Goal: Information Seeking & Learning: Check status

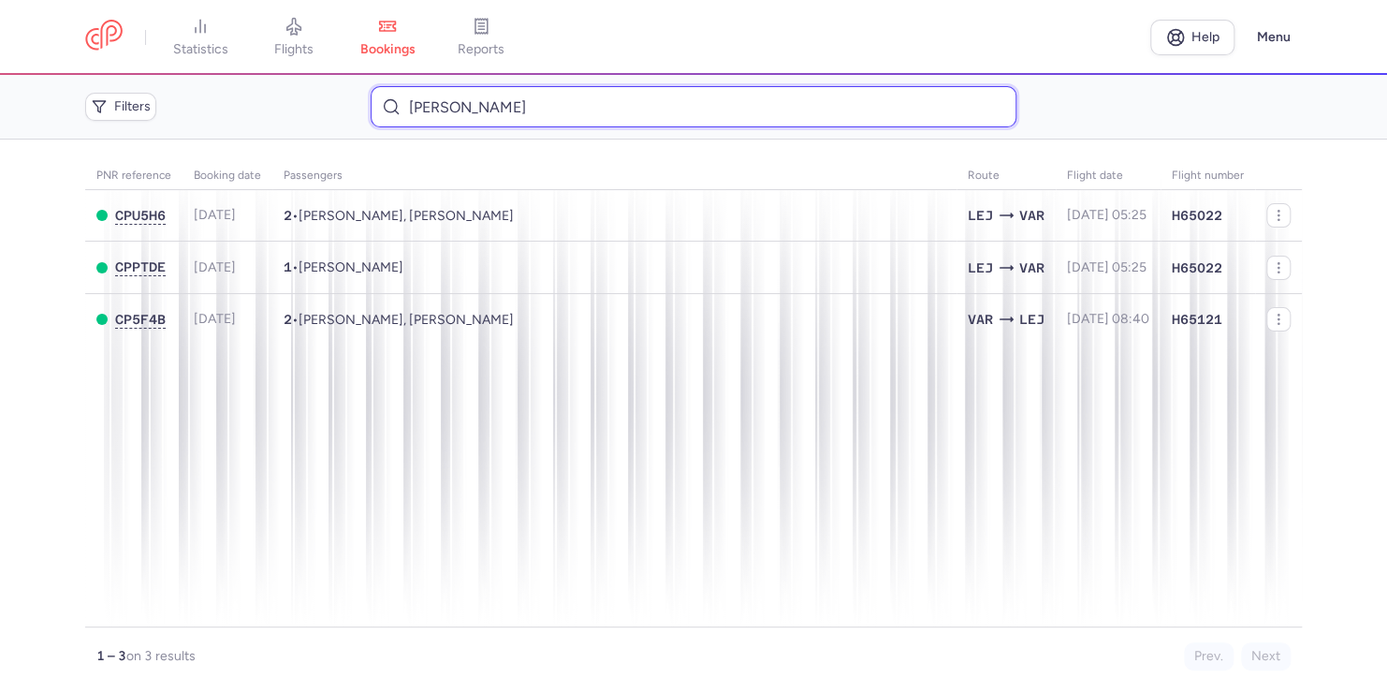
drag, startPoint x: 503, startPoint y: 91, endPoint x: 298, endPoint y: 87, distance: 205.1
click at [297, 97] on div "Filters [PERSON_NAME]" at bounding box center [694, 107] width 1232 height 56
paste input "CPKIM3"
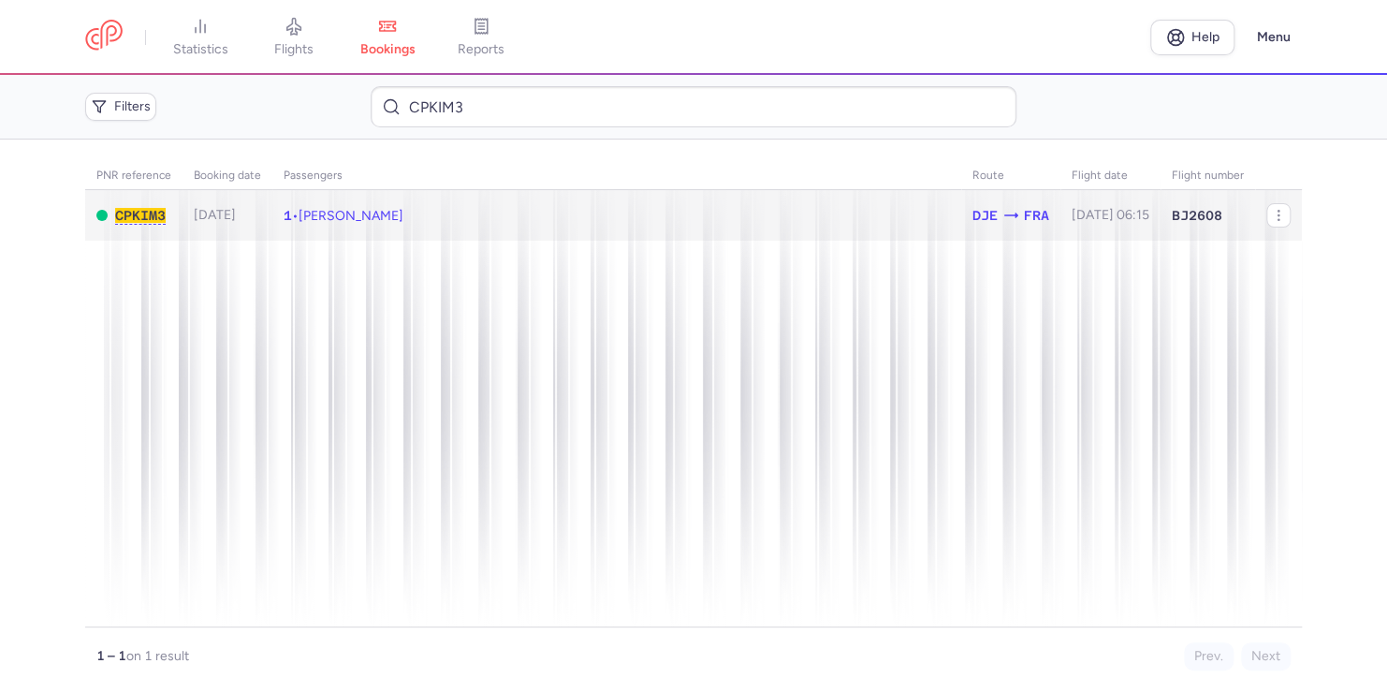
click at [333, 218] on span "[PERSON_NAME]" at bounding box center [351, 216] width 105 height 16
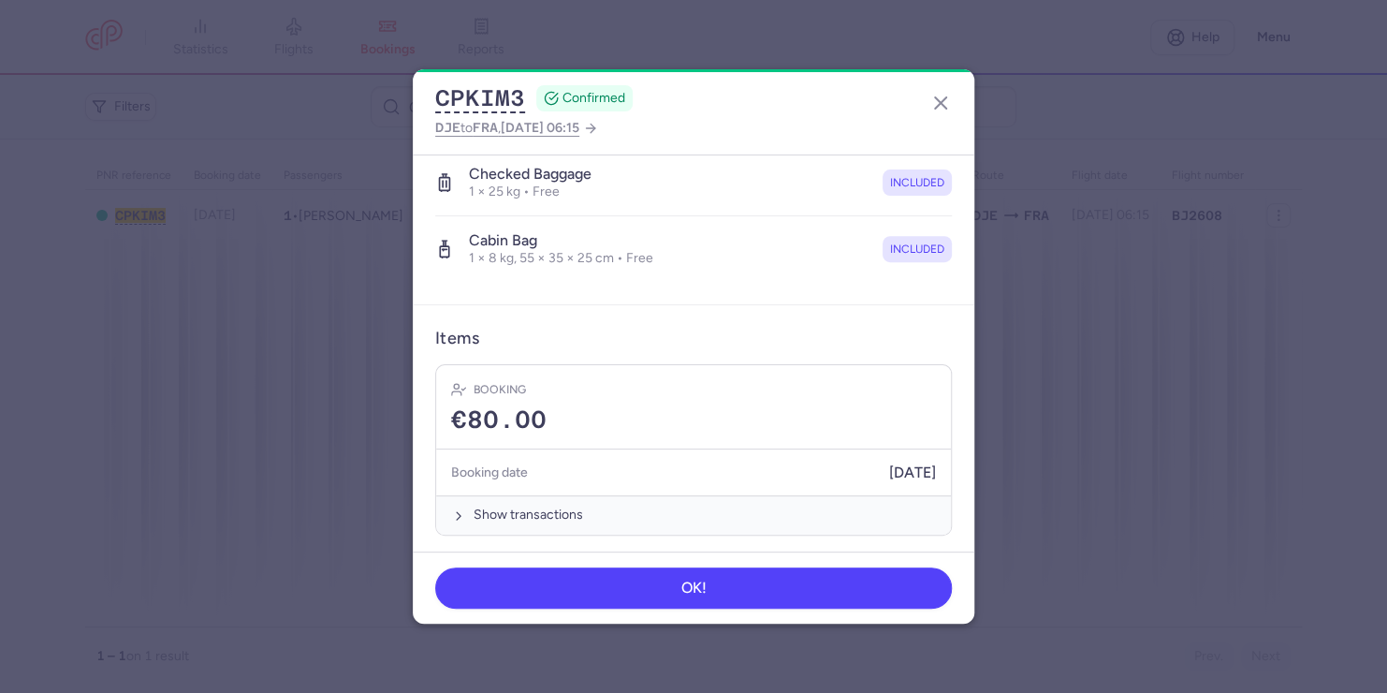
scroll to position [362, 0]
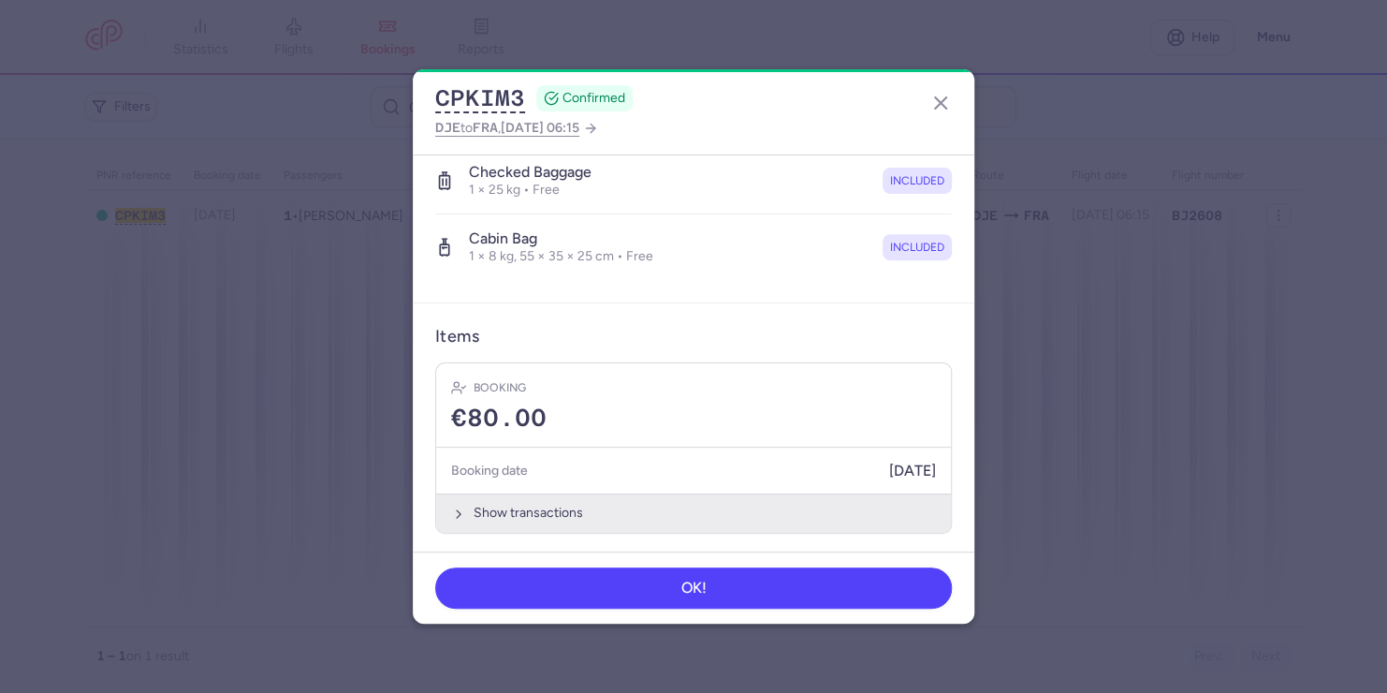
click at [456, 507] on icon "button" at bounding box center [458, 513] width 15 height 15
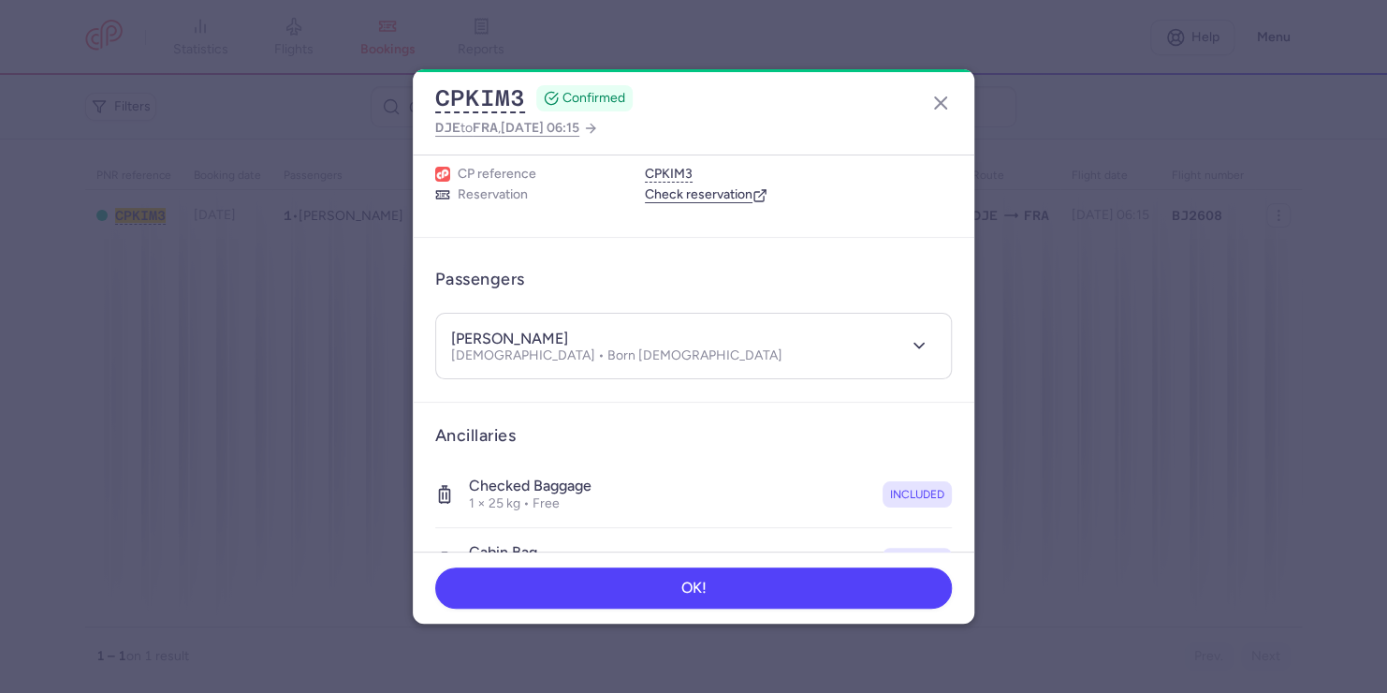
scroll to position [0, 0]
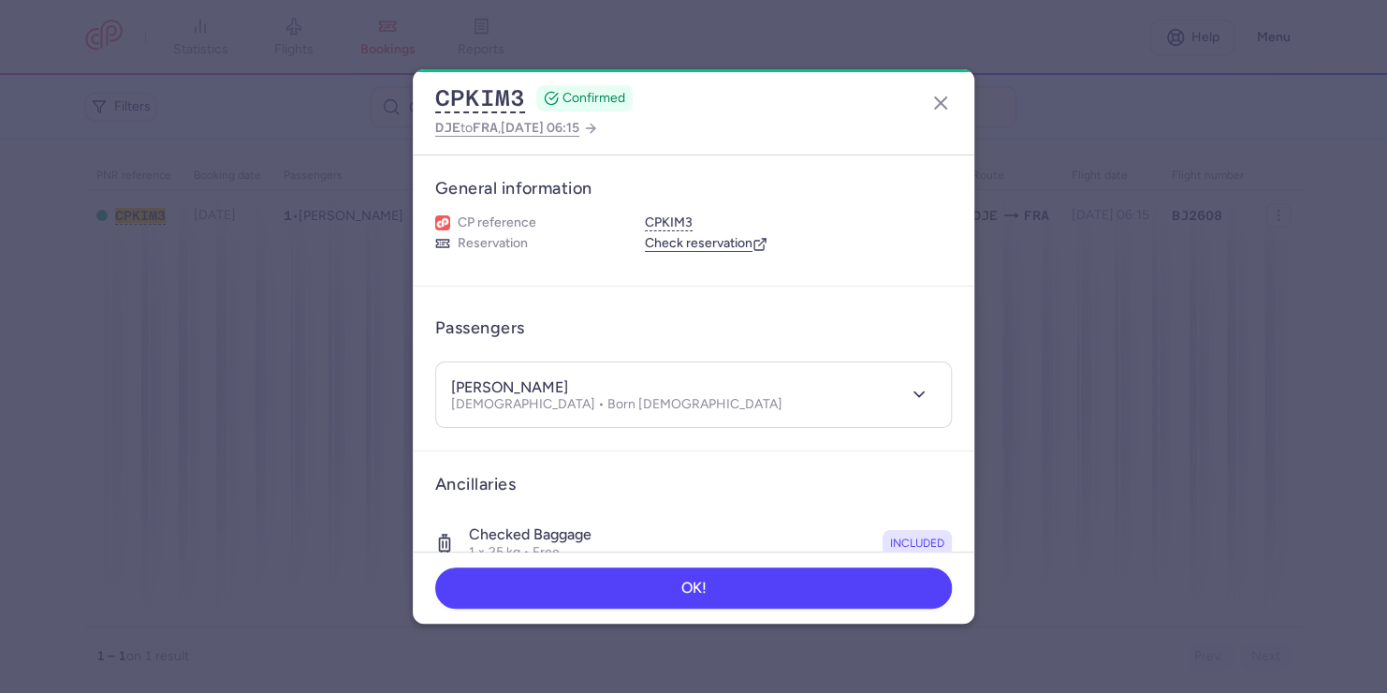
click at [679, 241] on link "Check reservation" at bounding box center [706, 243] width 123 height 17
click at [910, 394] on icon "button" at bounding box center [919, 394] width 19 height 19
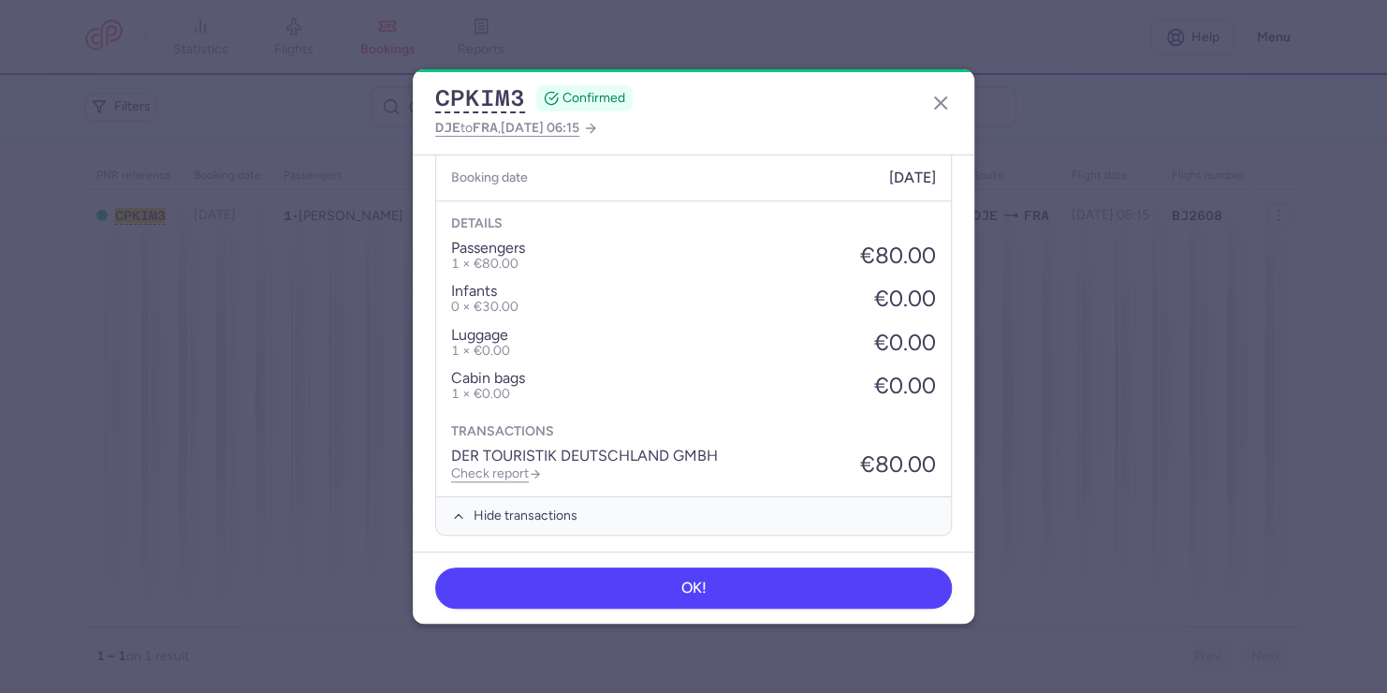
scroll to position [861, 0]
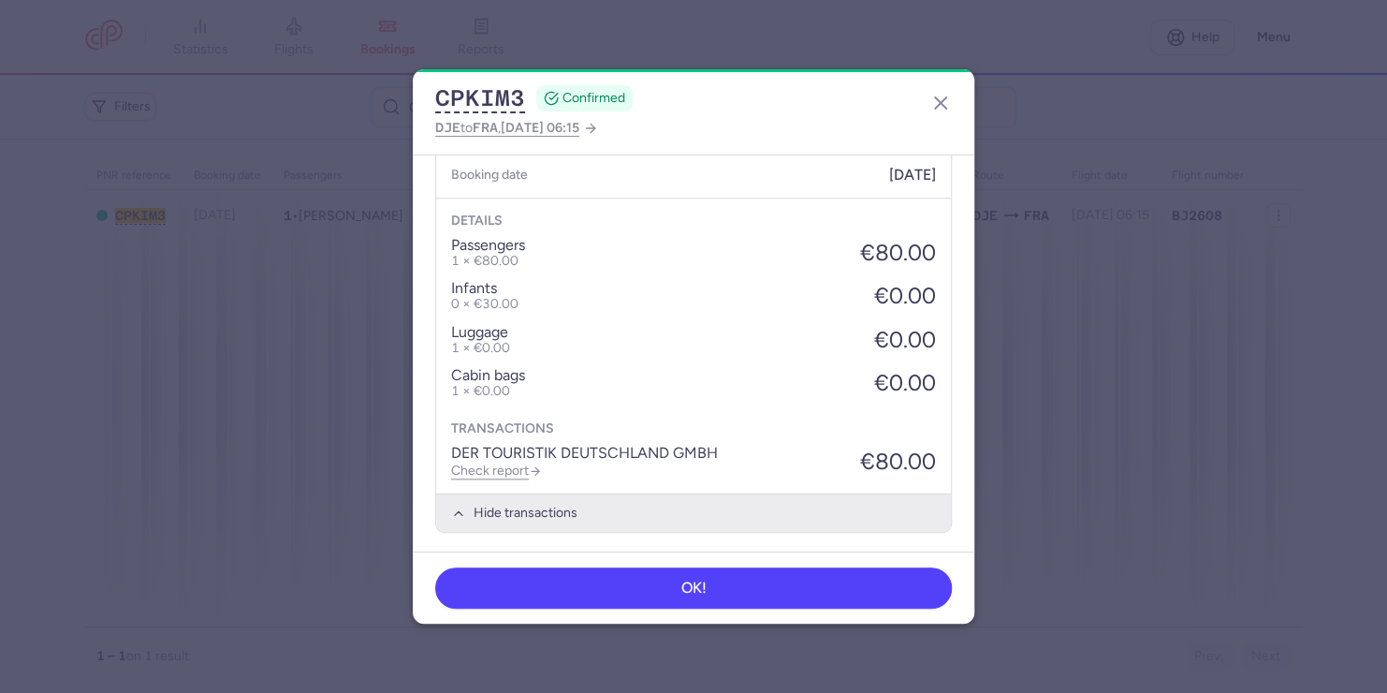
click at [454, 511] on icon "button" at bounding box center [458, 513] width 15 height 15
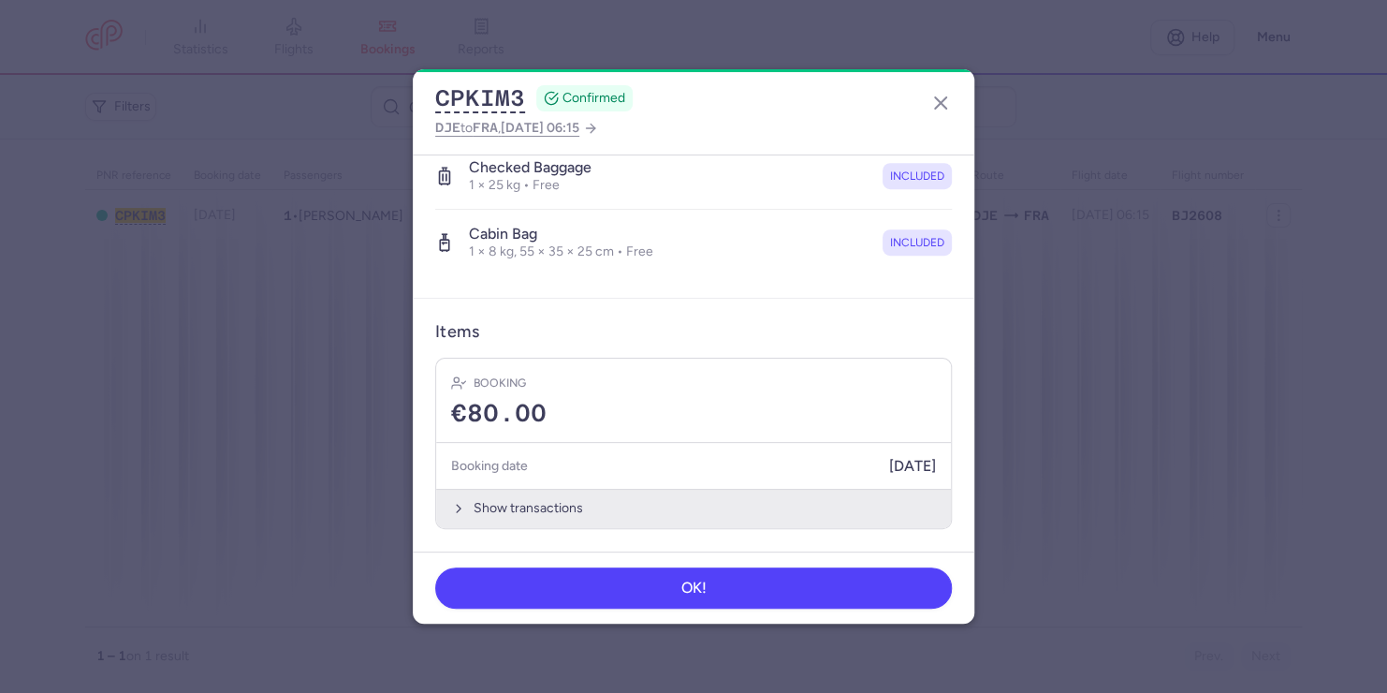
scroll to position [565, 0]
click at [458, 509] on icon "button" at bounding box center [458, 513] width 15 height 15
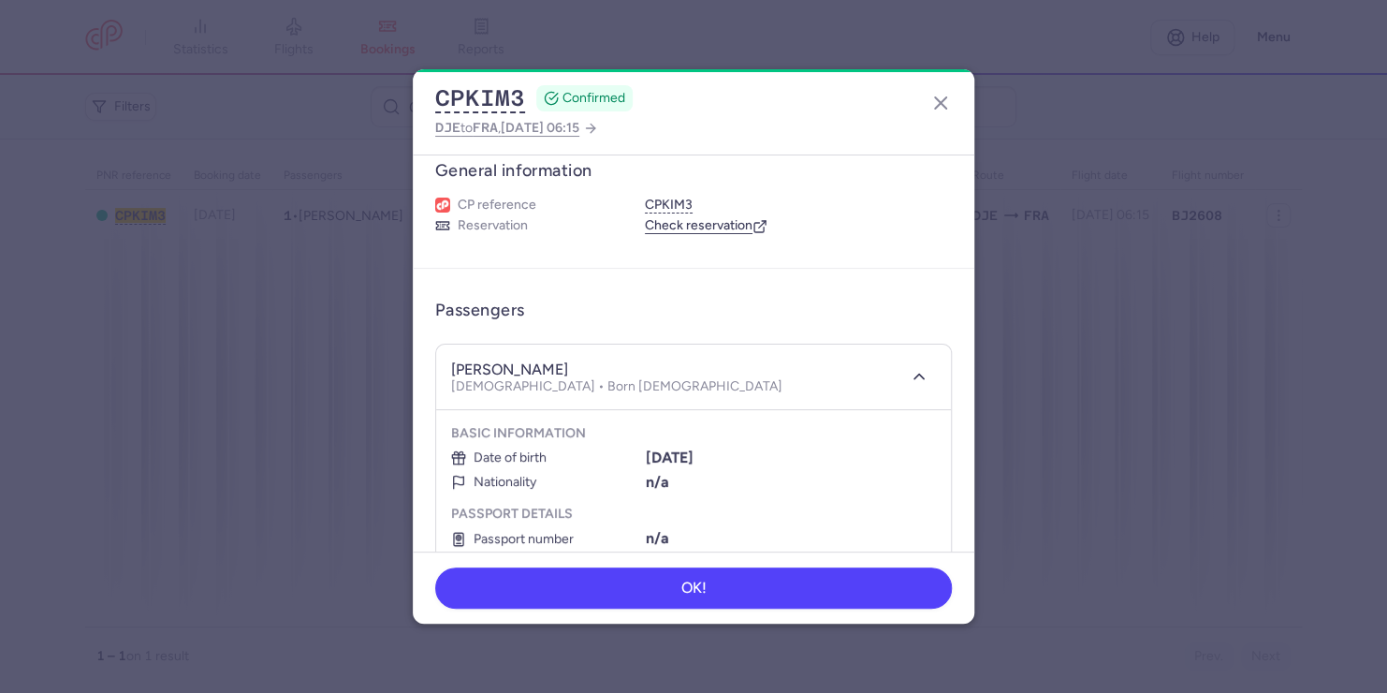
scroll to position [0, 0]
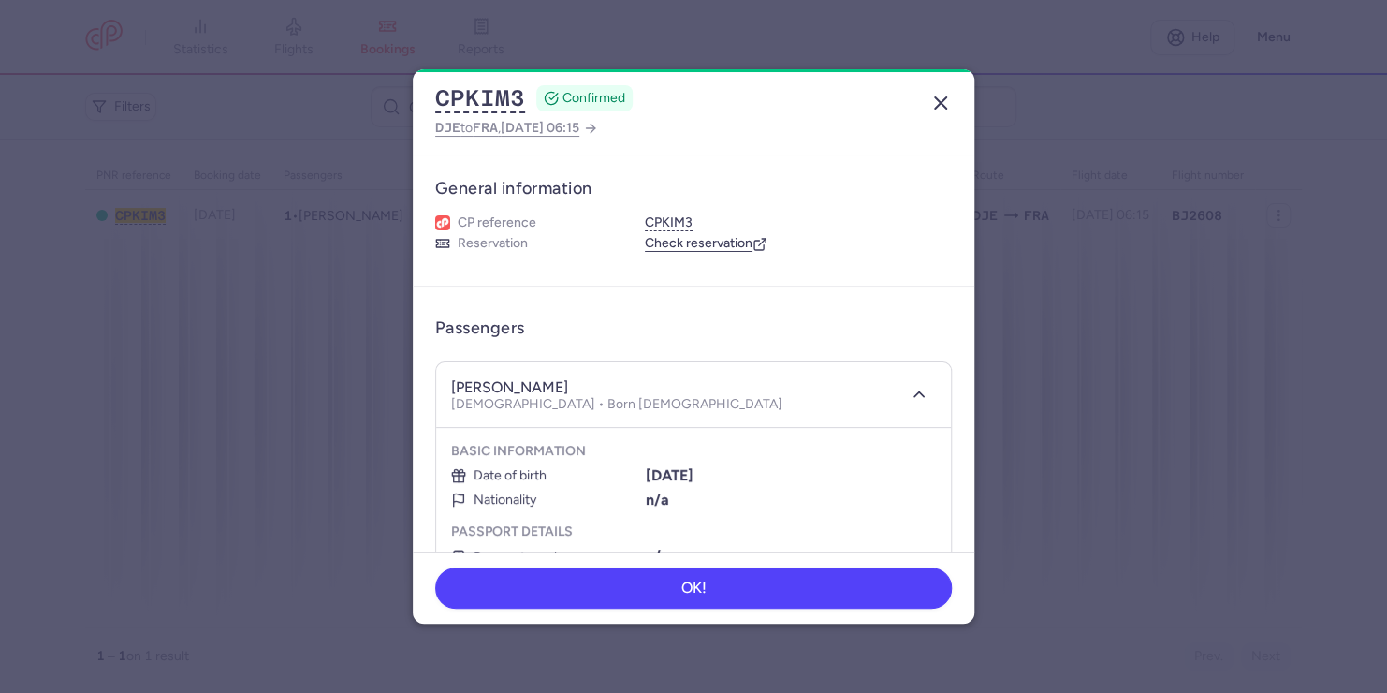
click at [945, 103] on icon "button" at bounding box center [941, 103] width 22 height 22
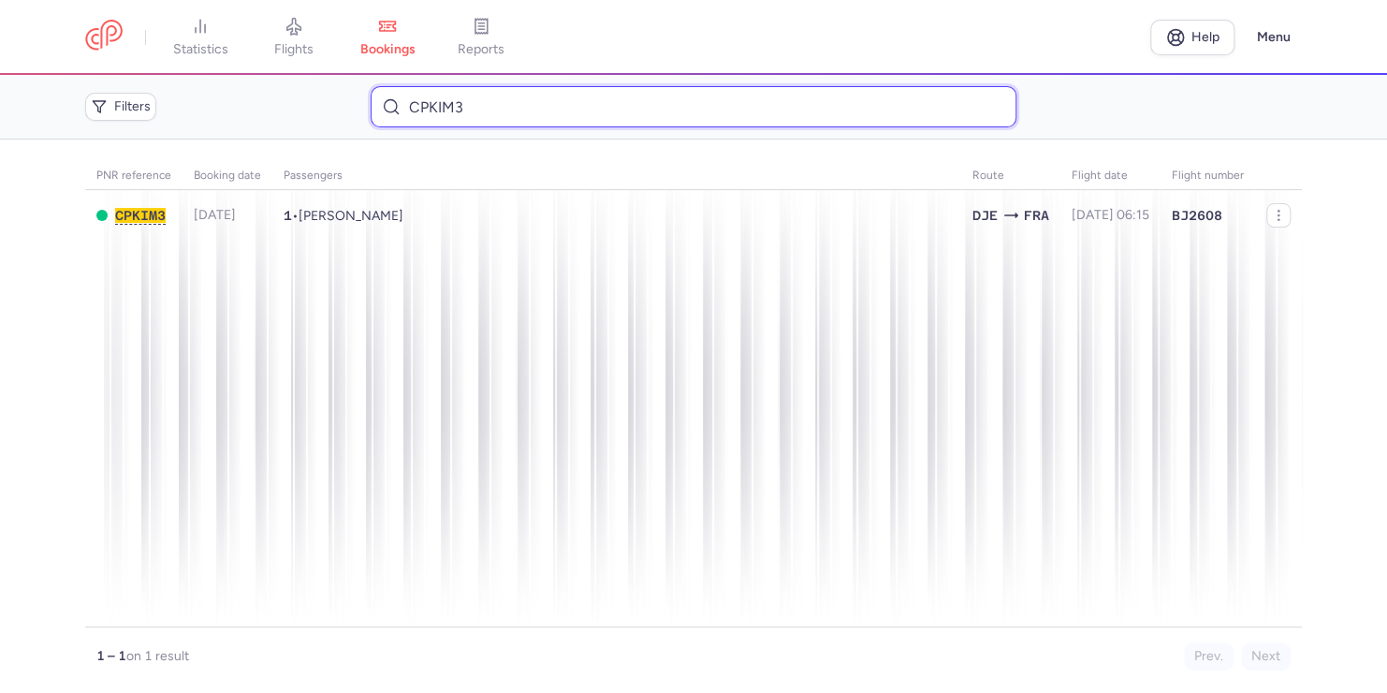
drag, startPoint x: 433, startPoint y: 93, endPoint x: 290, endPoint y: 94, distance: 143.2
click at [291, 94] on div "Filters CPKIM3" at bounding box center [694, 107] width 1232 height 56
paste input "zwabi"
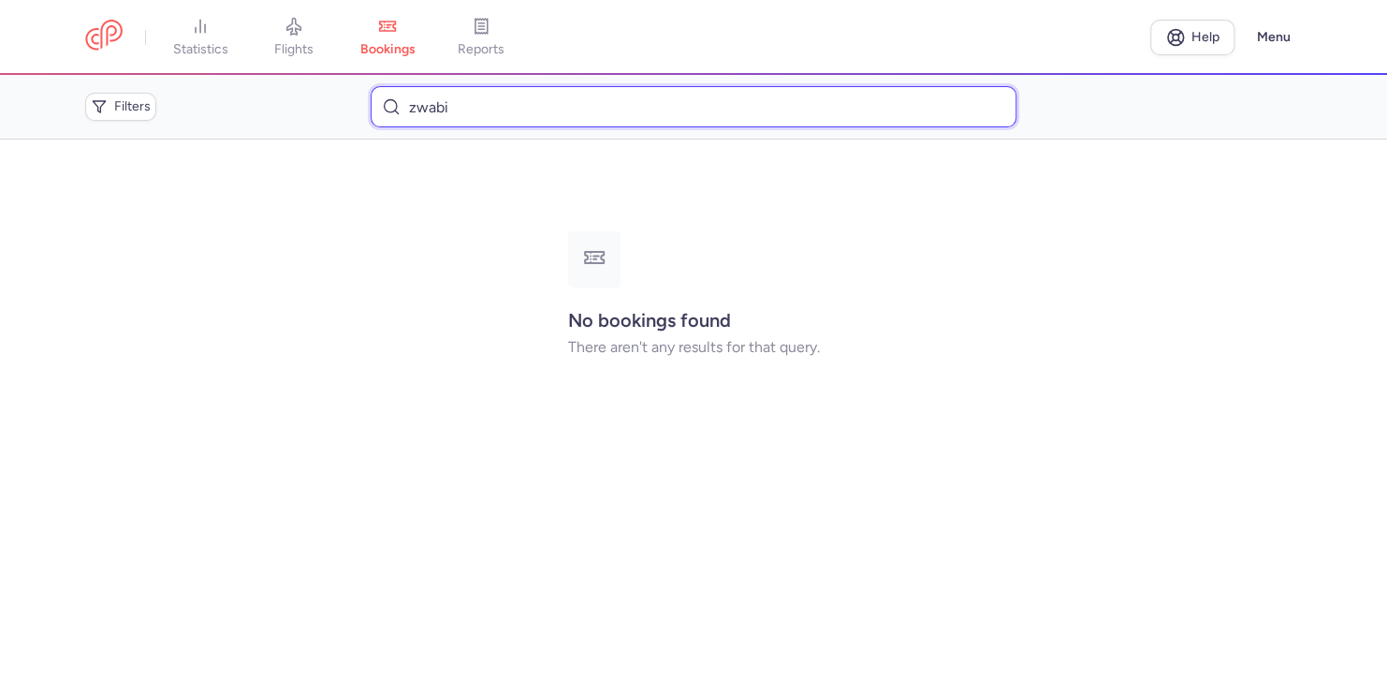
drag, startPoint x: 379, startPoint y: 106, endPoint x: 252, endPoint y: 109, distance: 127.4
click at [252, 116] on div "Filters zwabi" at bounding box center [694, 107] width 1232 height 56
paste input "wael"
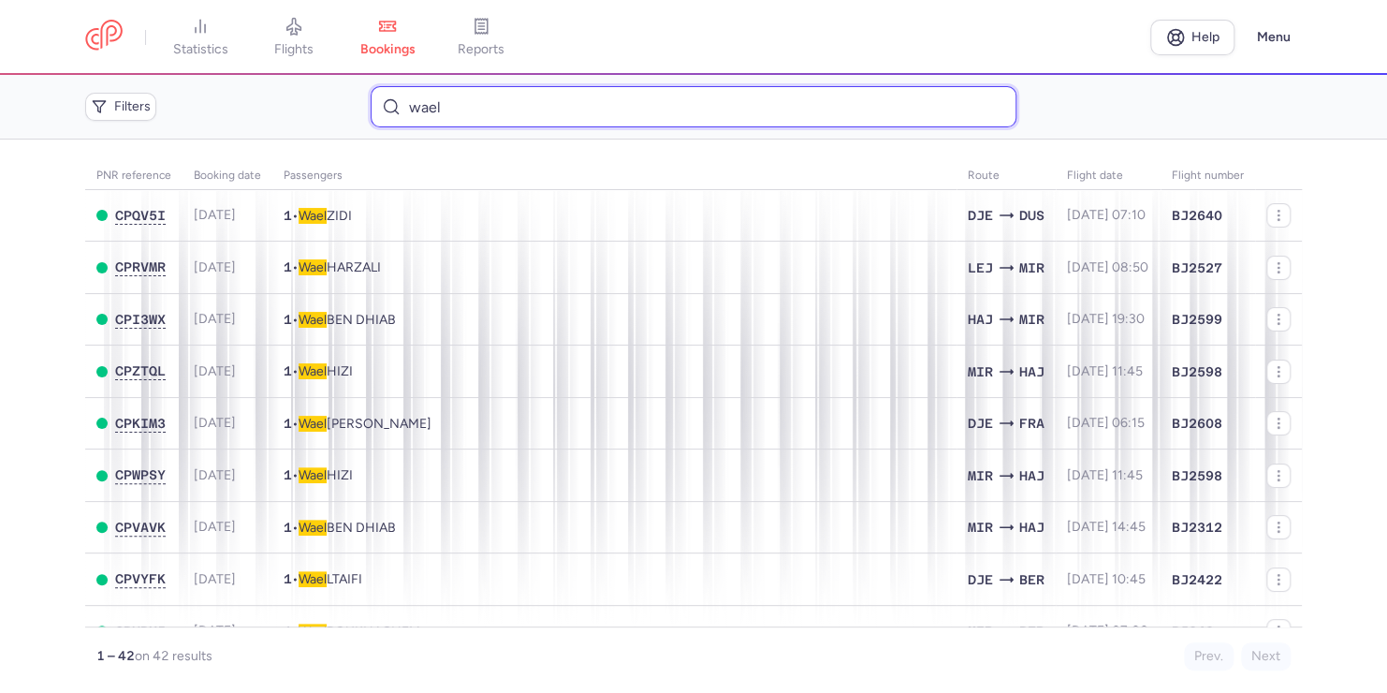
type input "wael"
click at [491, 49] on span "reports" at bounding box center [481, 49] width 47 height 17
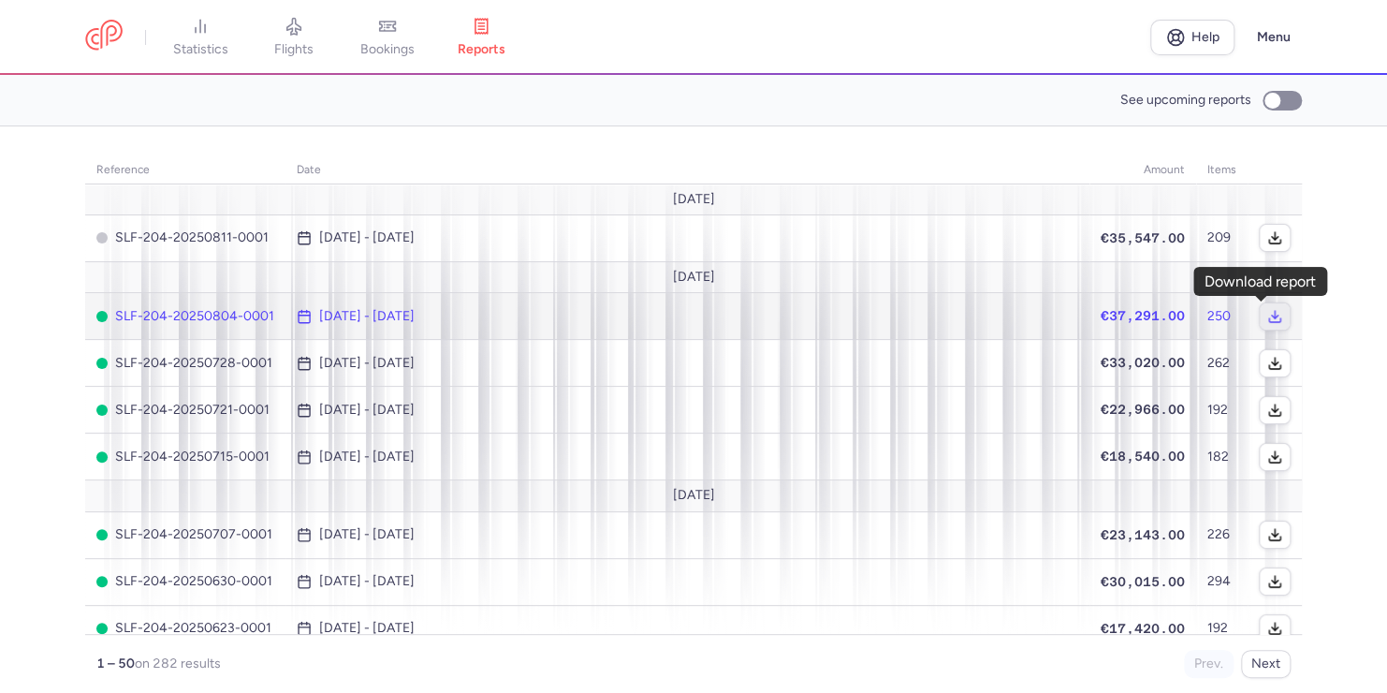
click at [1269, 319] on icon "button" at bounding box center [1274, 320] width 11 height 4
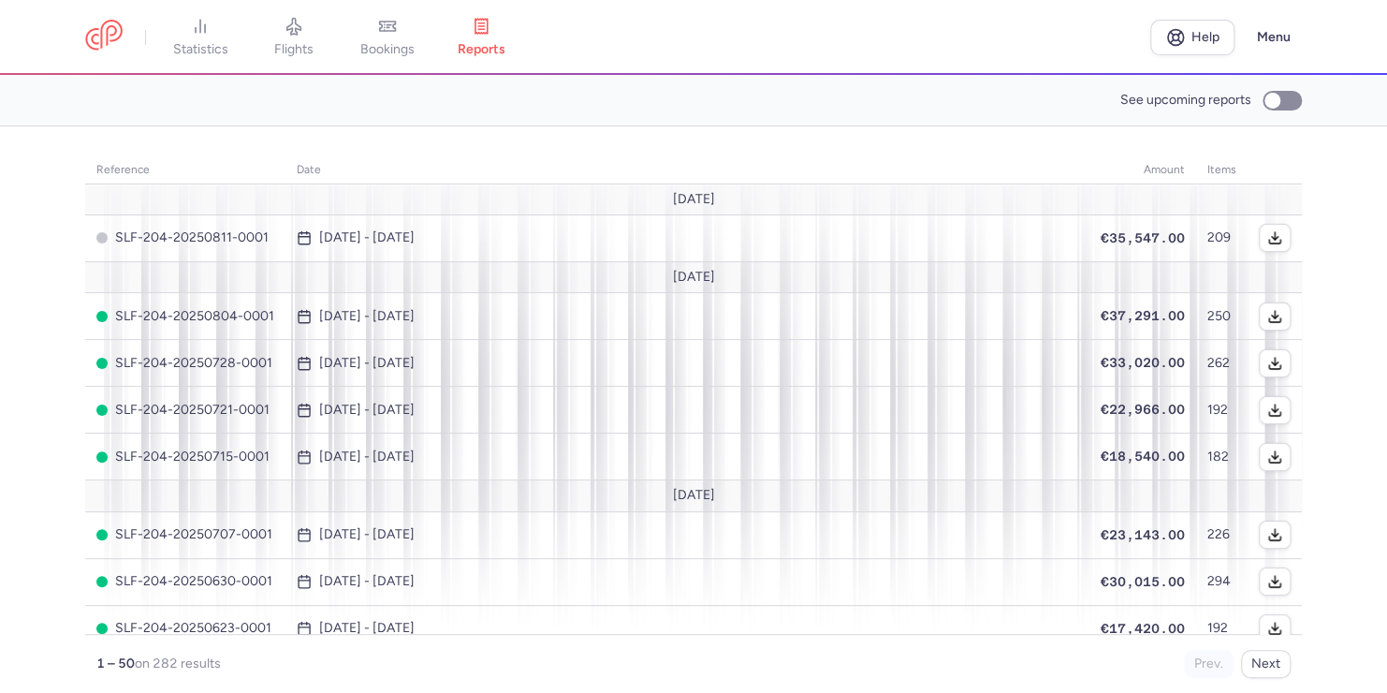
click at [813, 154] on div "reference date amount items [DATE] SLF-204-20250811-0001 [DATE] - [DATE] €35,54…" at bounding box center [693, 409] width 1217 height 536
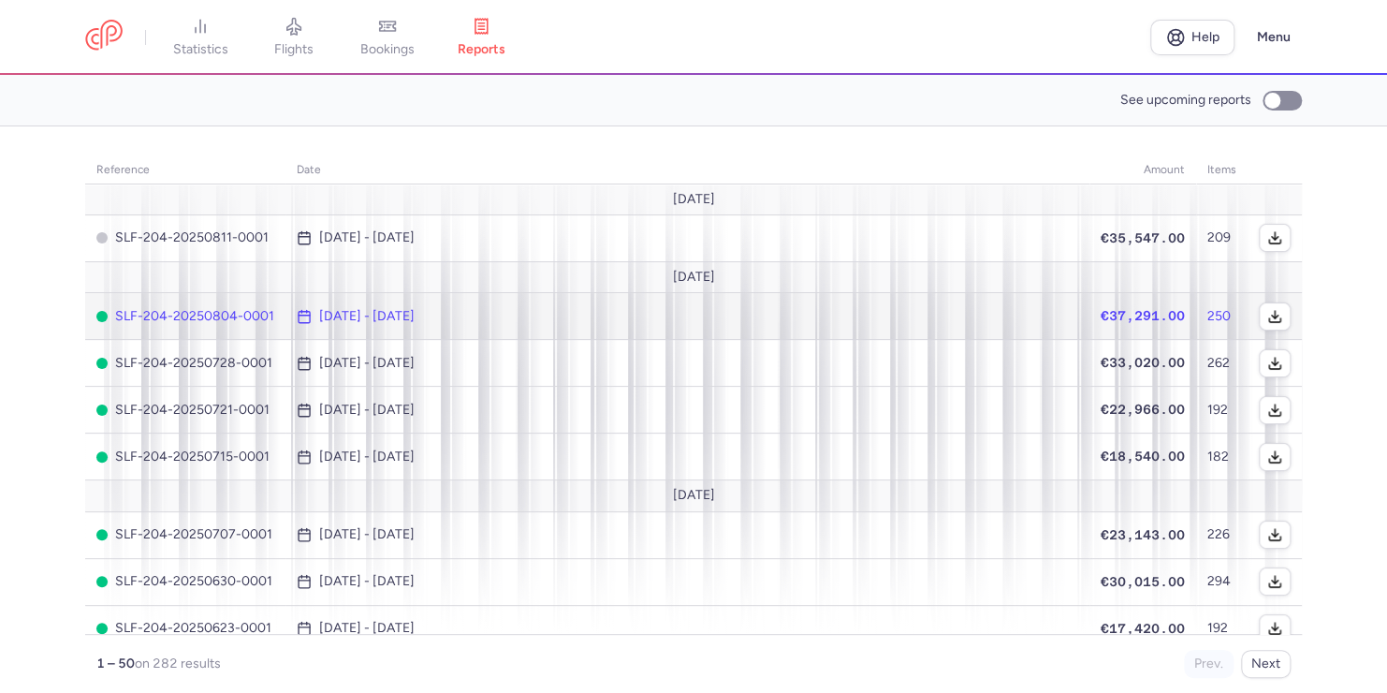
click at [1156, 325] on td "€37,291.00" at bounding box center [1143, 316] width 107 height 47
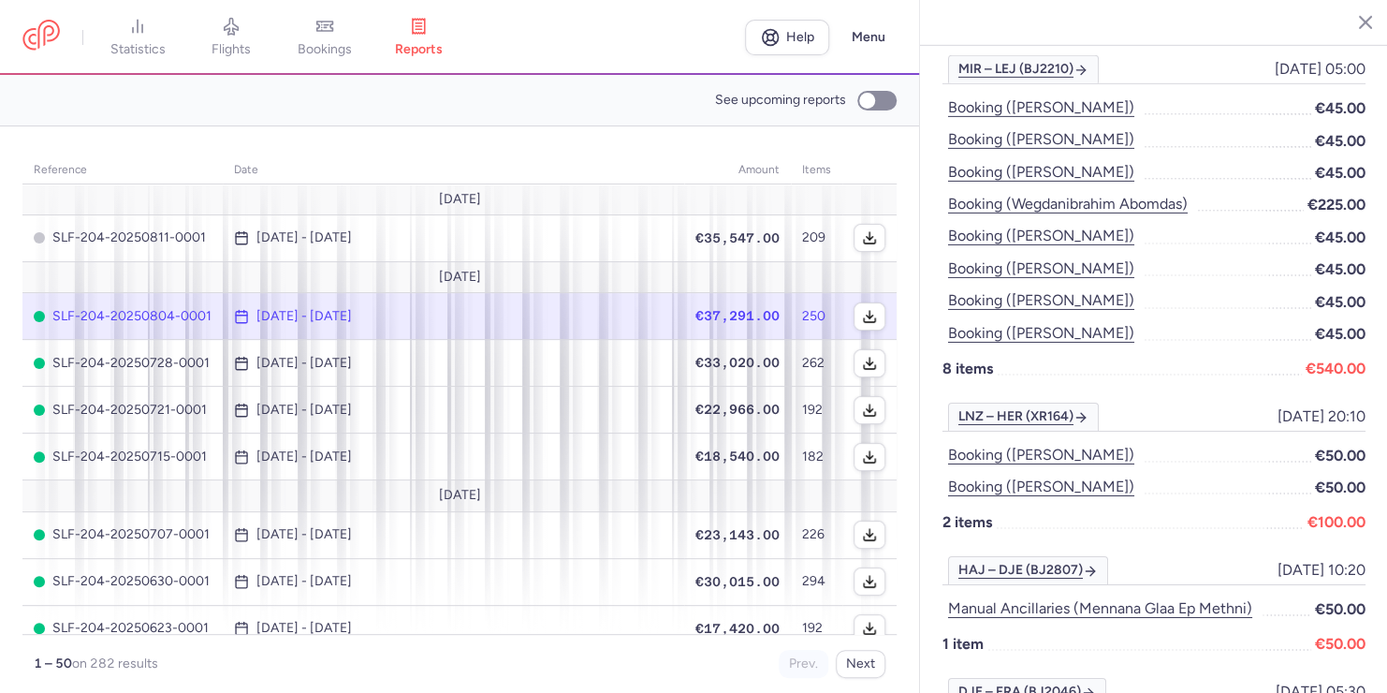
scroll to position [2947, 0]
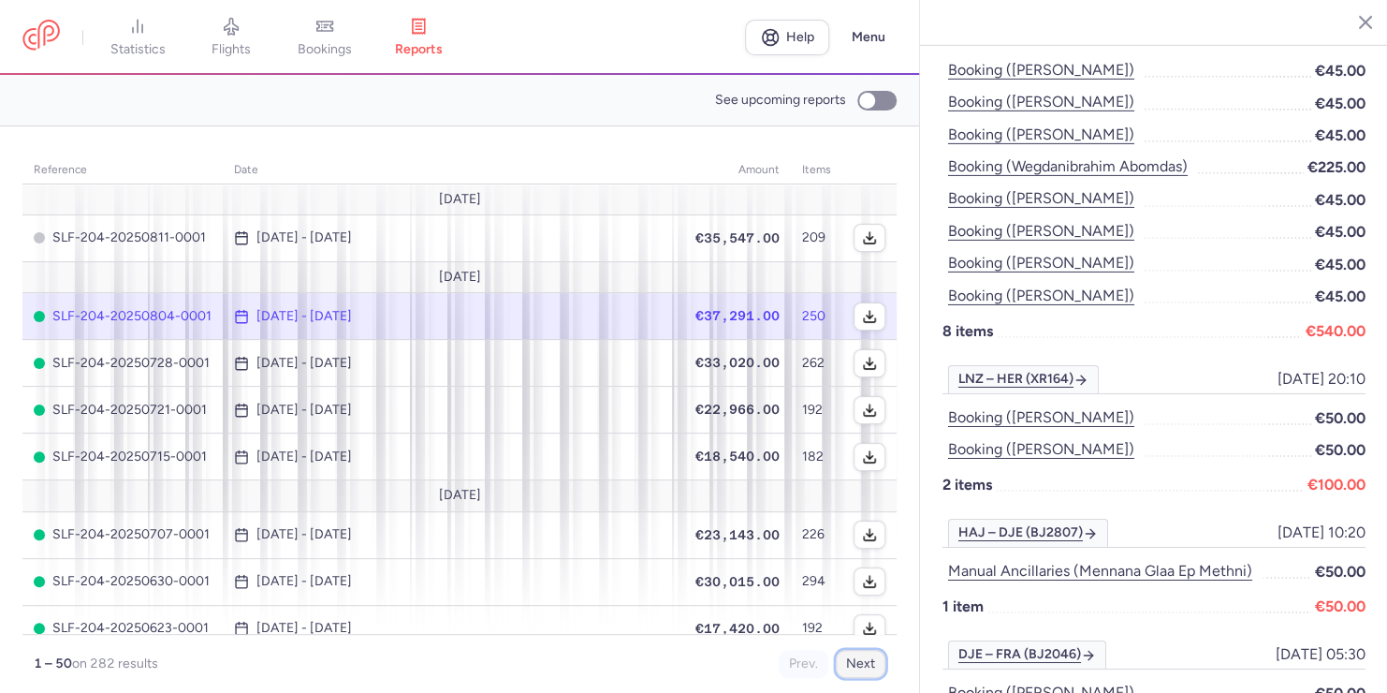
click at [864, 666] on button "Next" at bounding box center [861, 664] width 50 height 28
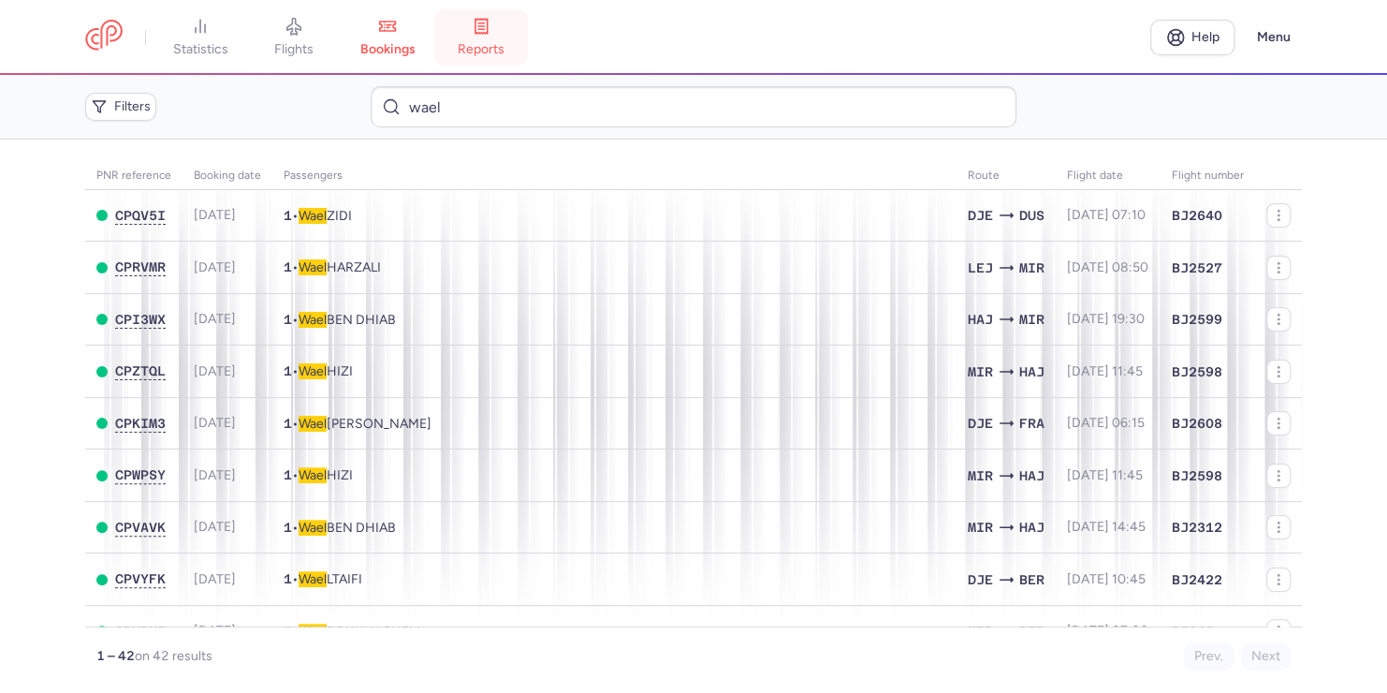
click at [487, 40] on link "reports" at bounding box center [481, 37] width 94 height 41
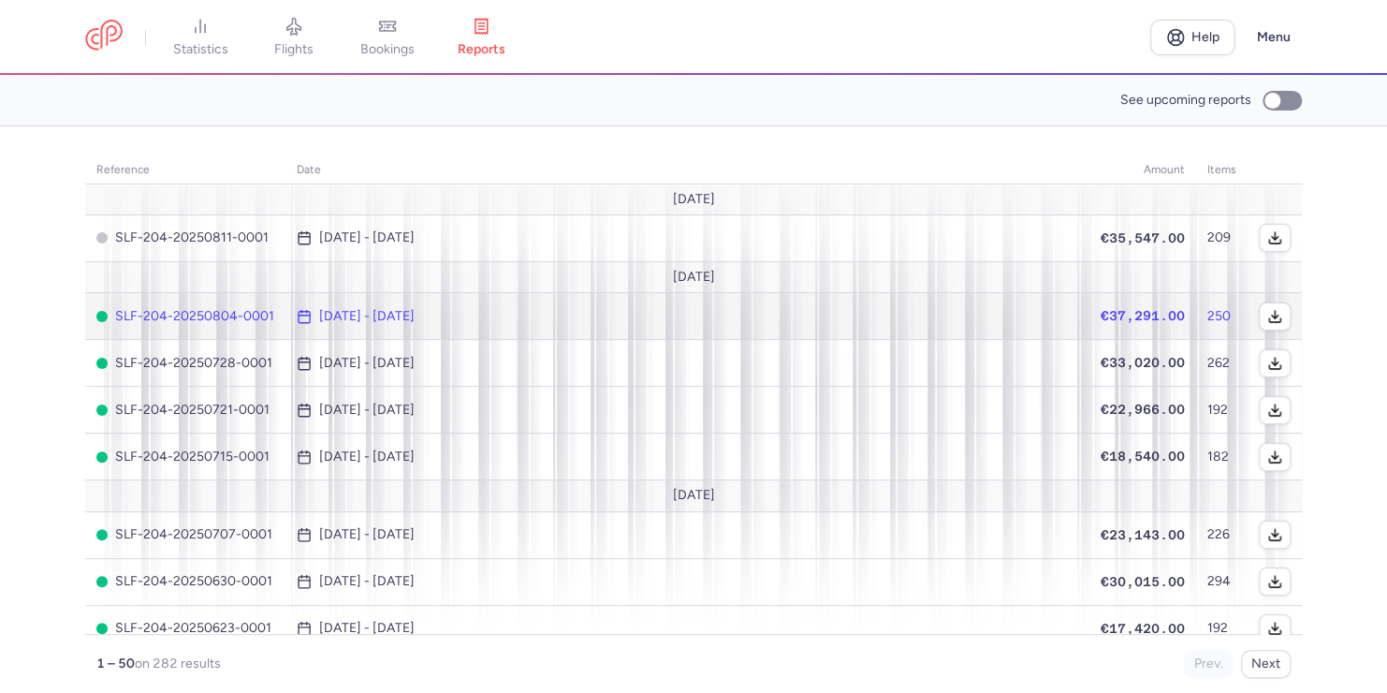
click at [1163, 313] on span "€37,291.00" at bounding box center [1143, 315] width 84 height 15
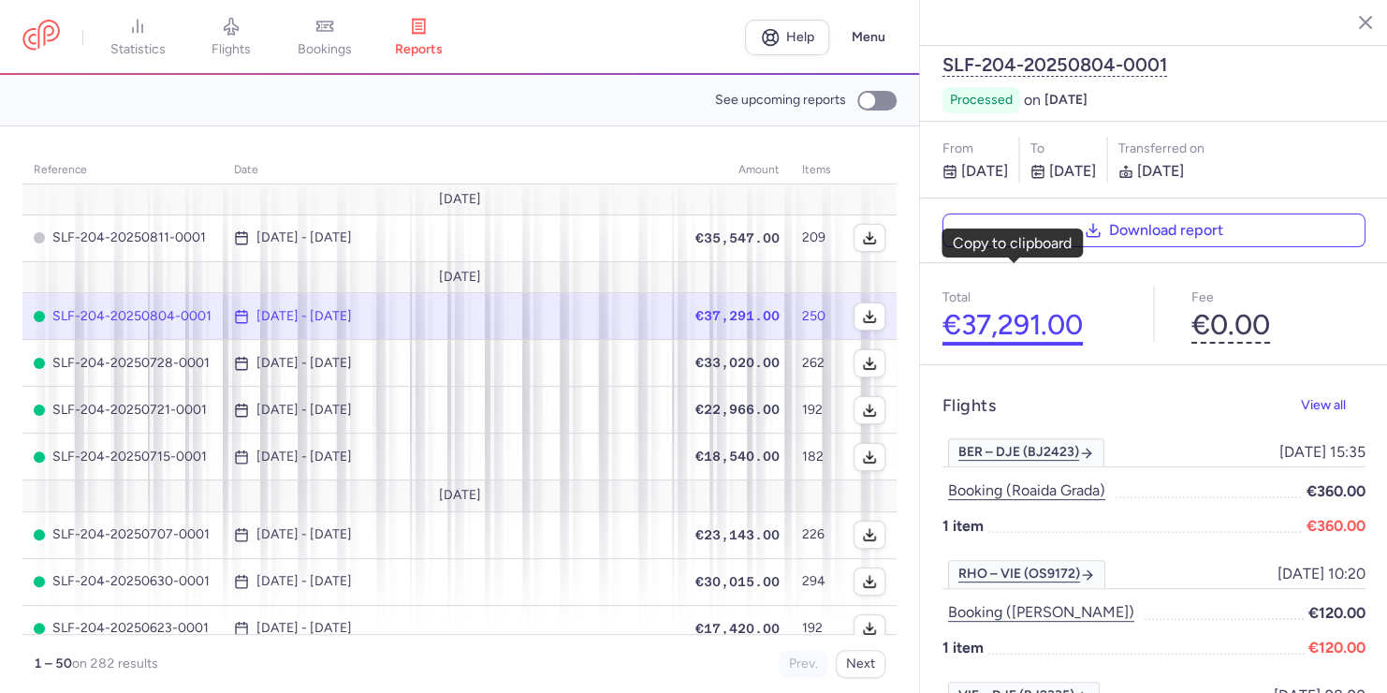
click at [1018, 309] on button "€37,291.00" at bounding box center [1013, 325] width 140 height 33
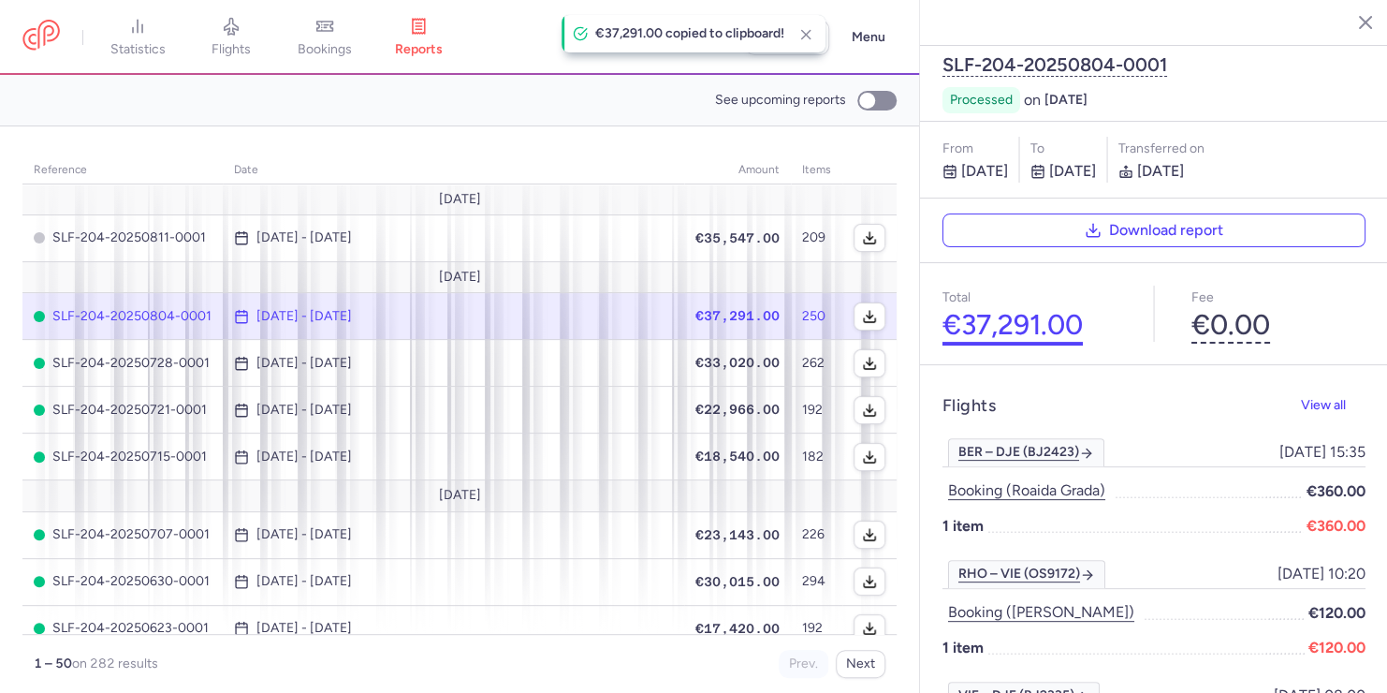
click at [1017, 309] on button "€37,291.00" at bounding box center [1013, 325] width 140 height 33
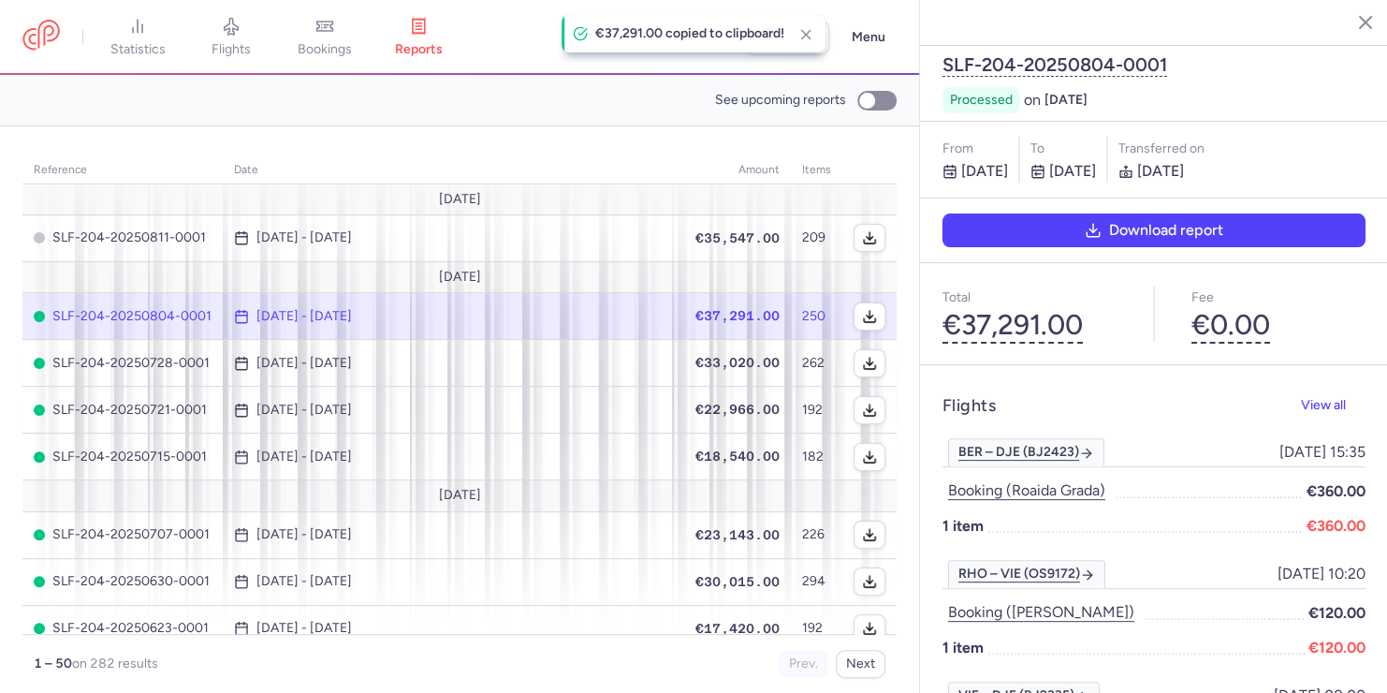
click at [1093, 232] on icon "button" at bounding box center [1093, 234] width 13 height 5
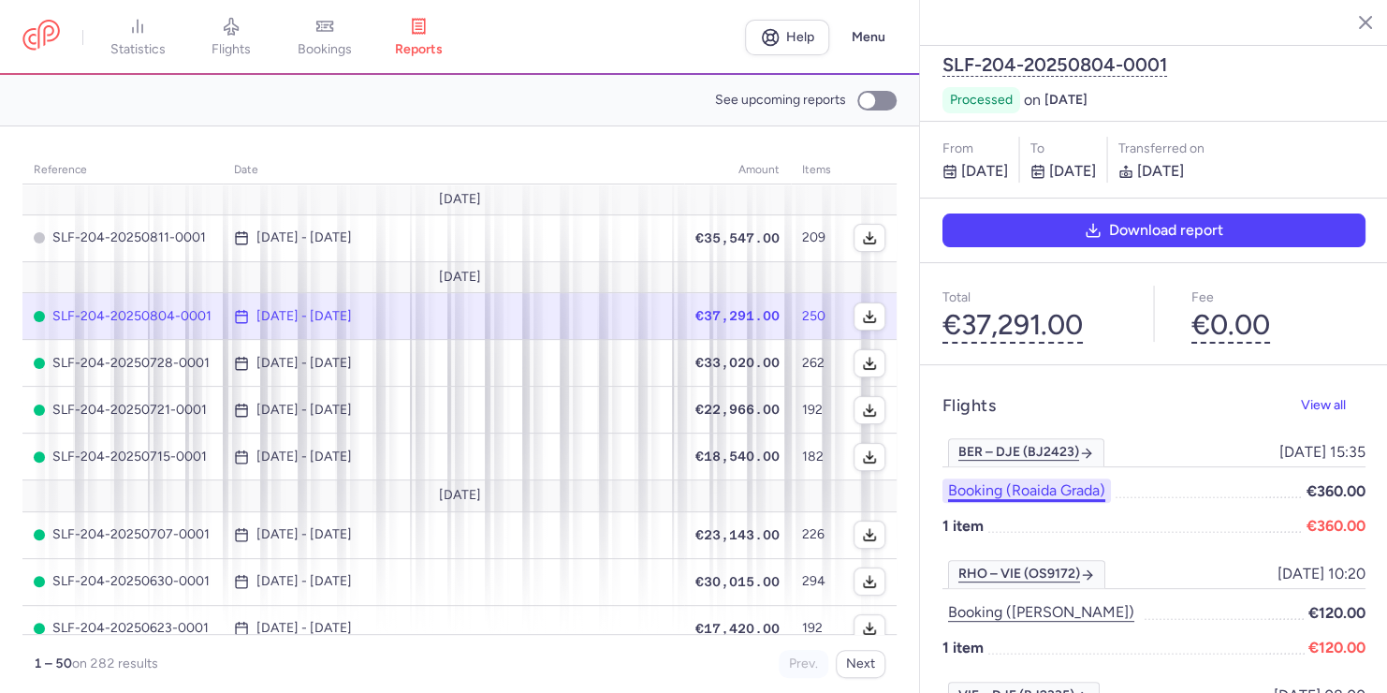
click at [1046, 478] on button "Booking (roaida grada)" at bounding box center [1027, 490] width 169 height 24
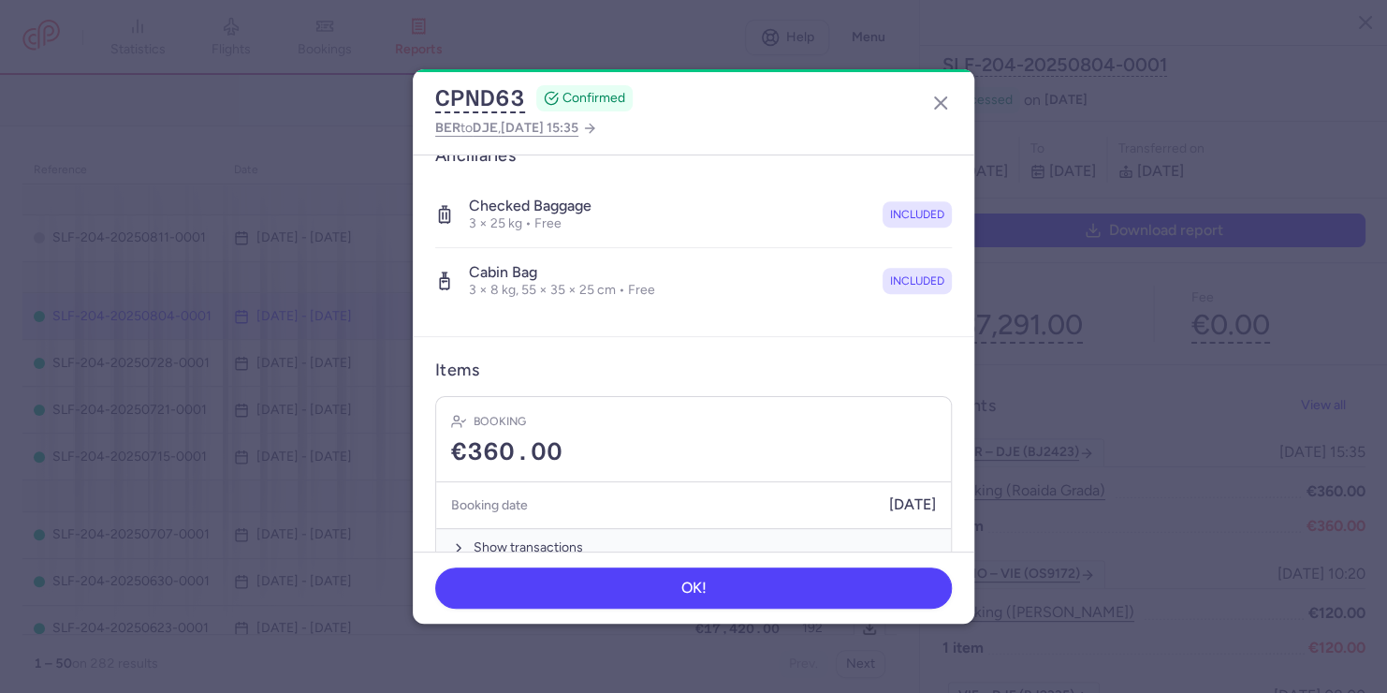
scroll to position [491, 0]
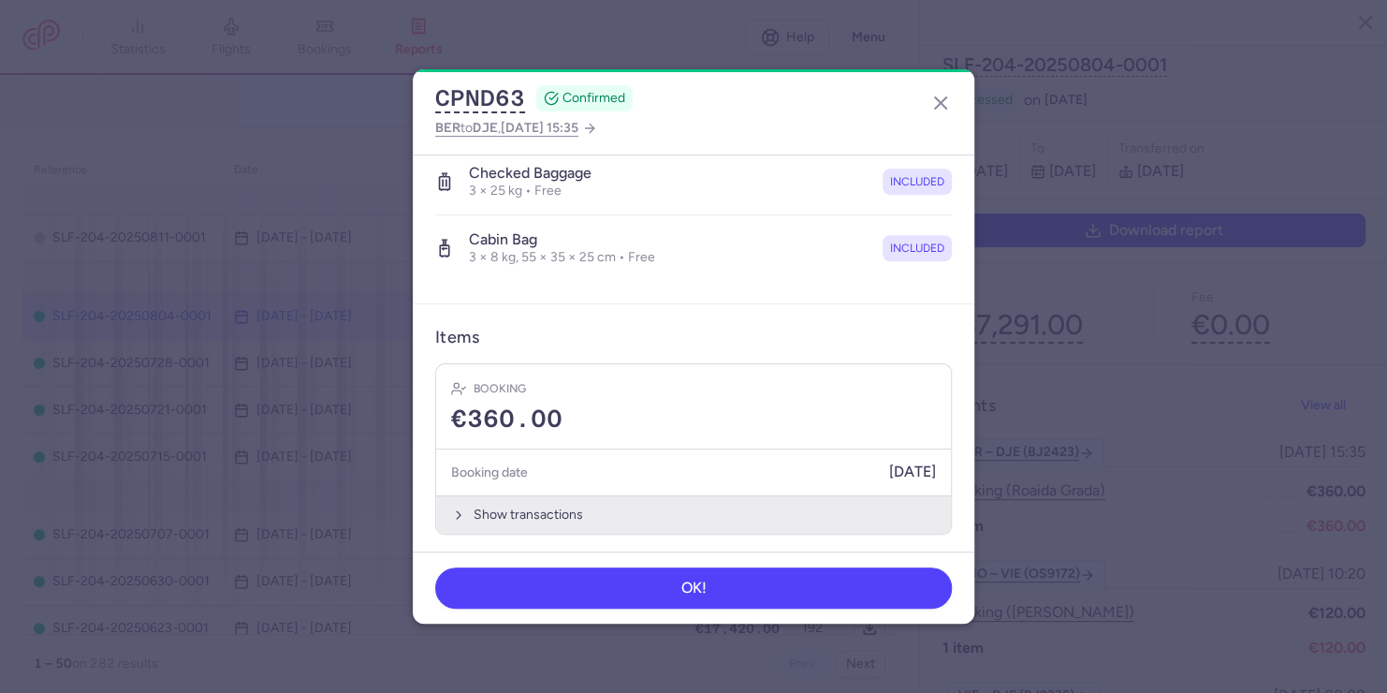
click at [455, 510] on icon "button" at bounding box center [458, 514] width 15 height 15
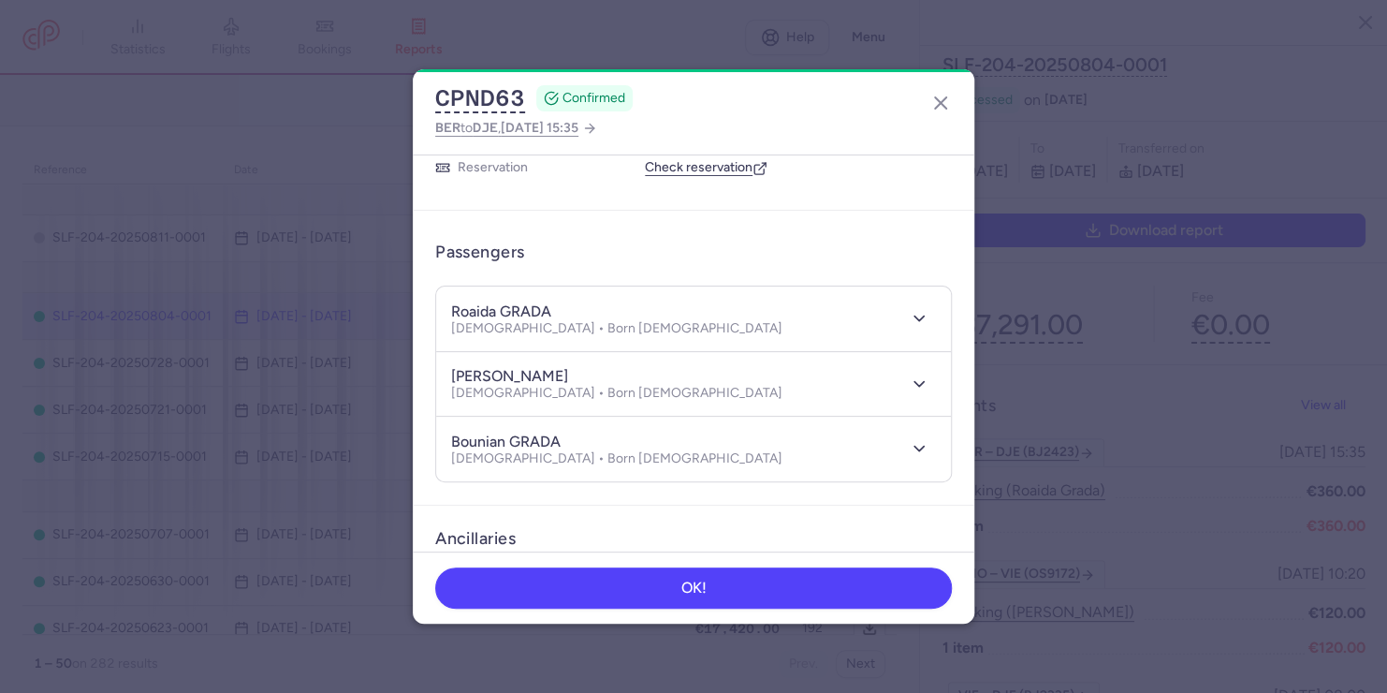
scroll to position [0, 0]
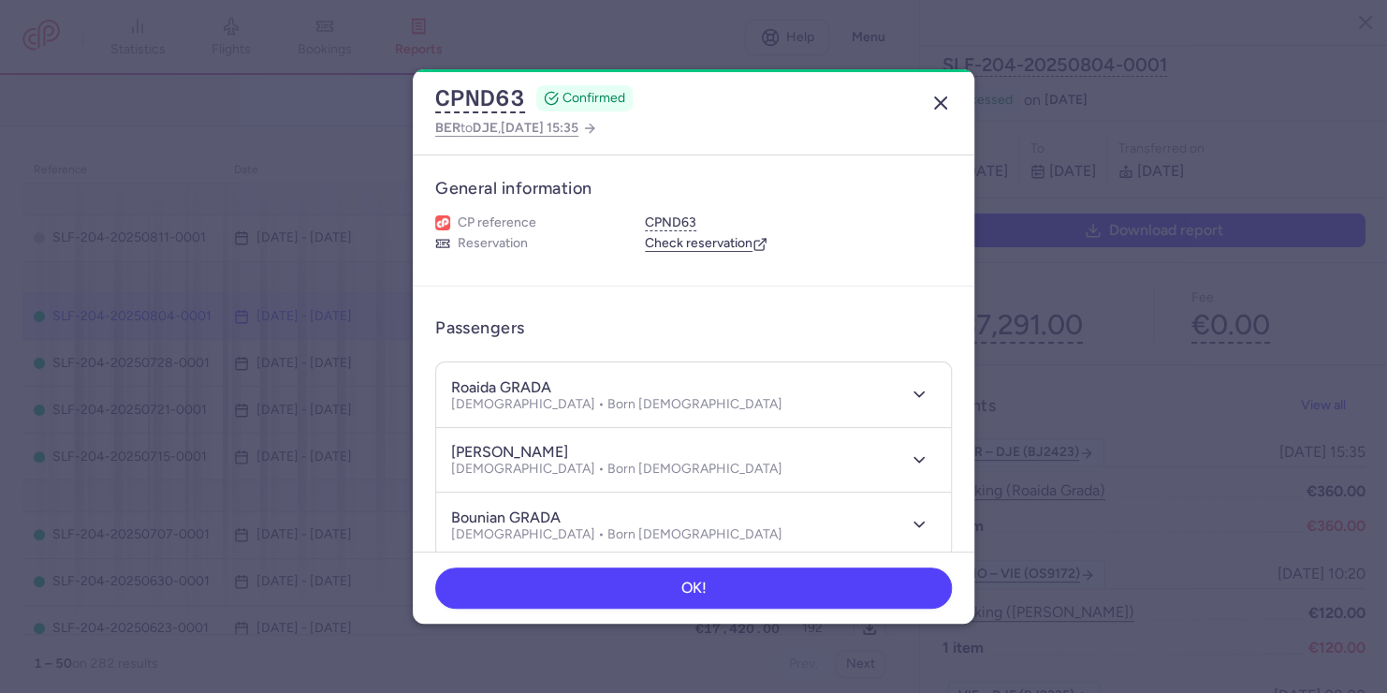
click at [946, 97] on line "button" at bounding box center [940, 102] width 11 height 11
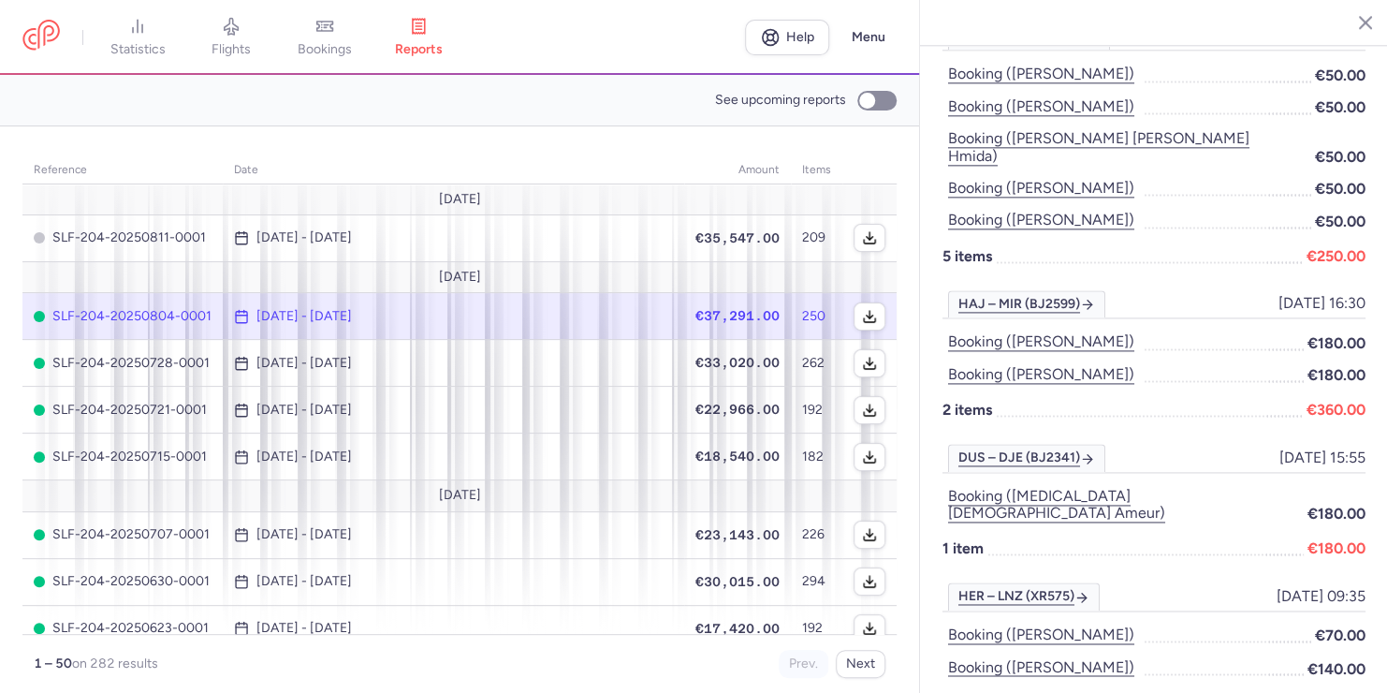
scroll to position [1060, 0]
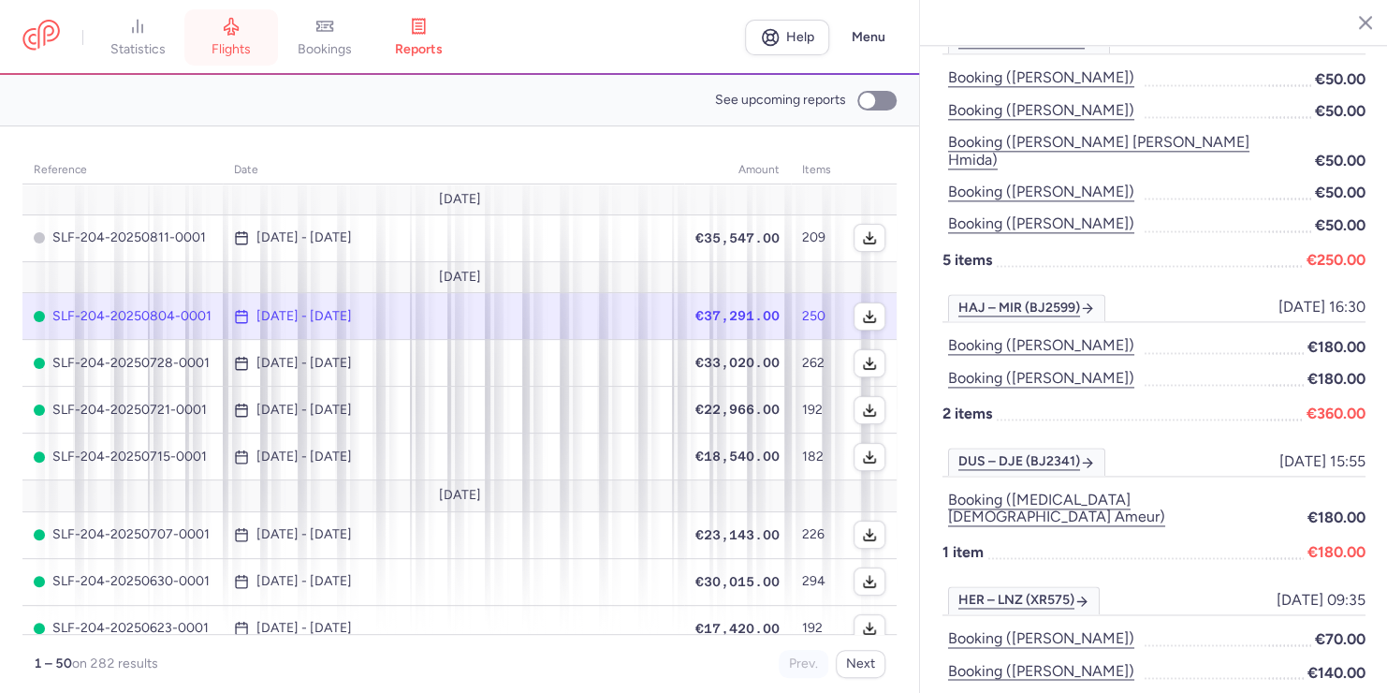
click at [226, 51] on span "flights" at bounding box center [231, 49] width 39 height 17
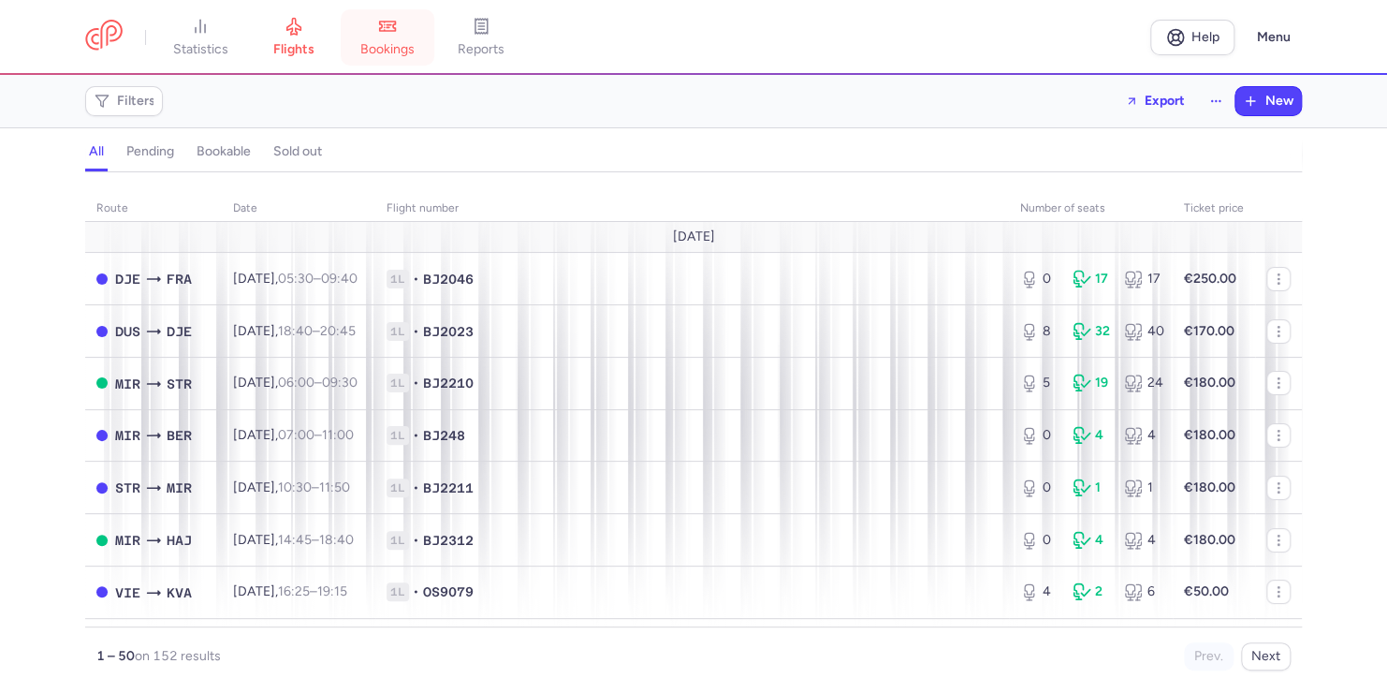
click at [381, 49] on span "bookings" at bounding box center [387, 49] width 54 height 17
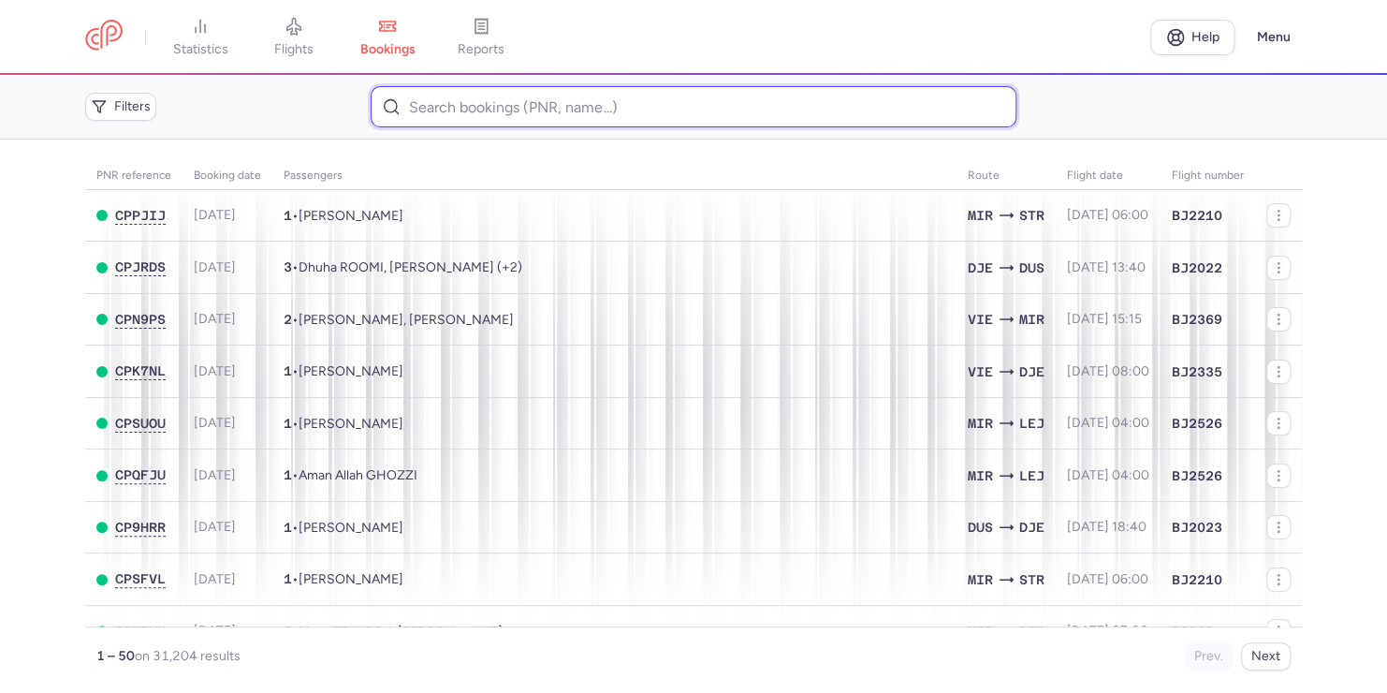
click at [506, 95] on input at bounding box center [693, 106] width 645 height 41
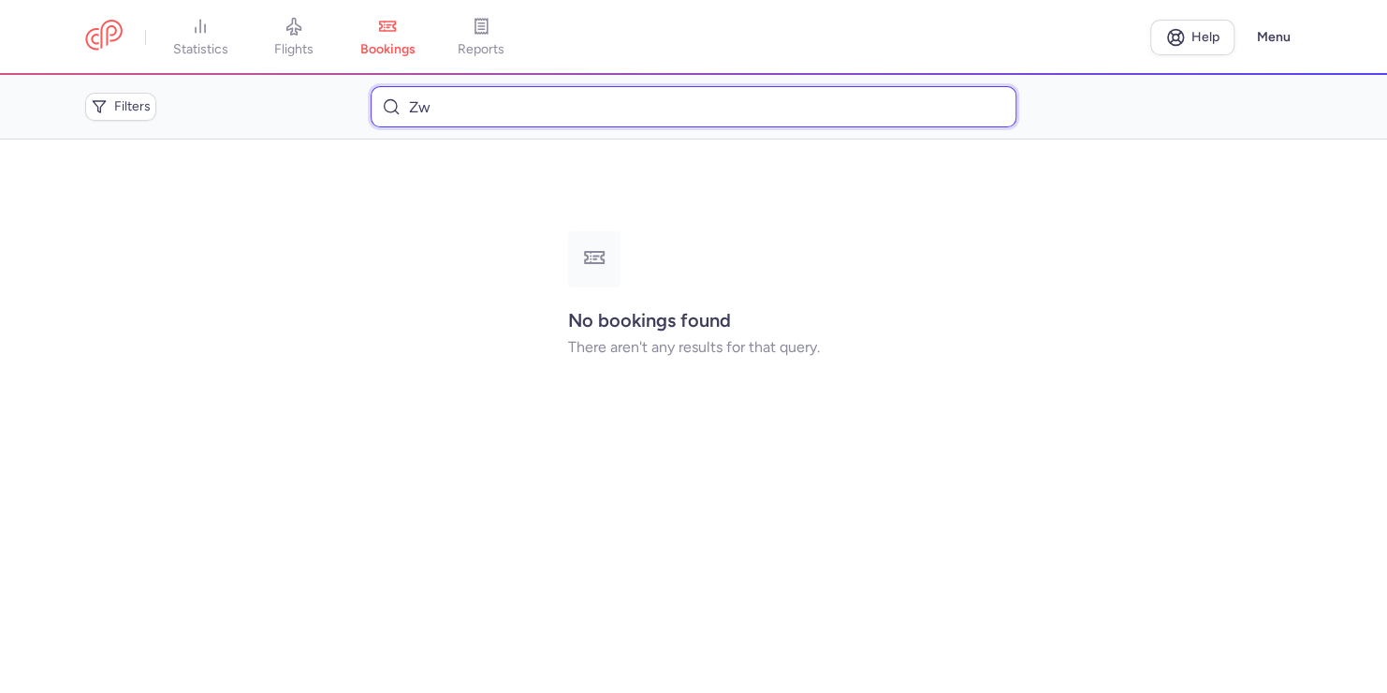
type input "Z"
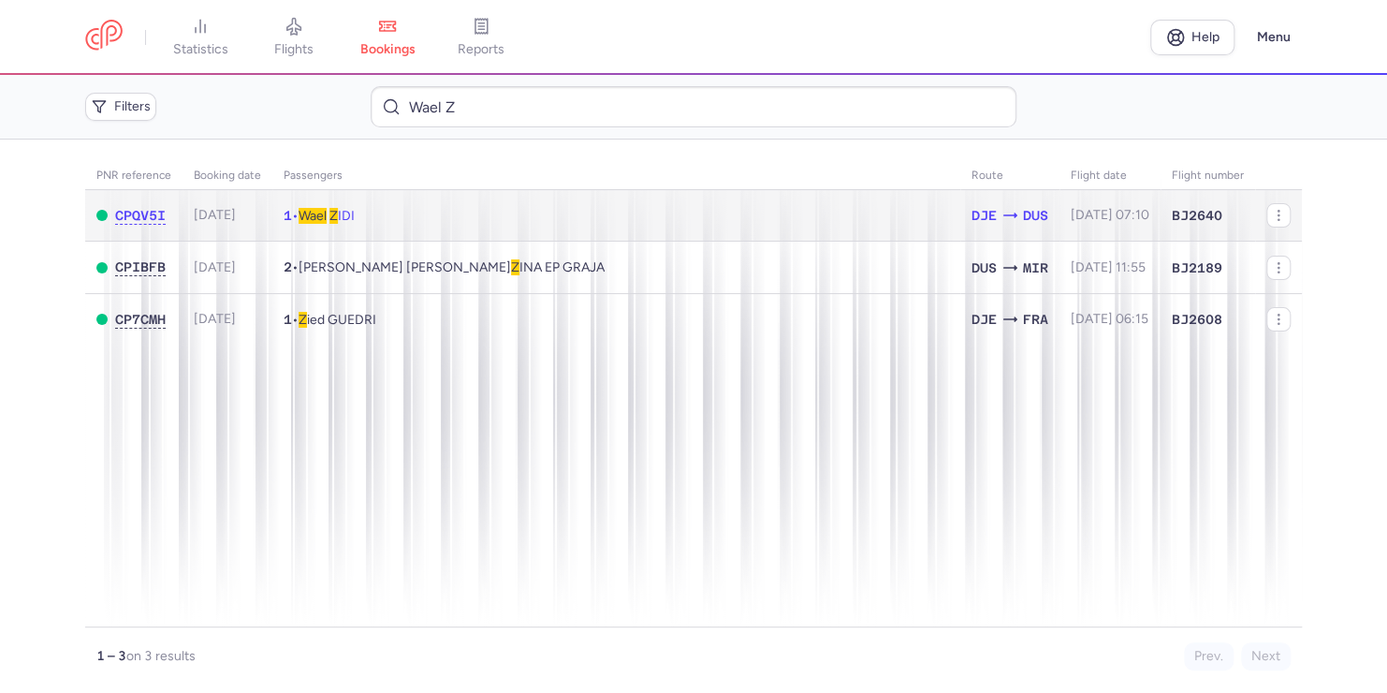
click at [369, 221] on td "1 • Wael Z IDI" at bounding box center [616, 215] width 688 height 51
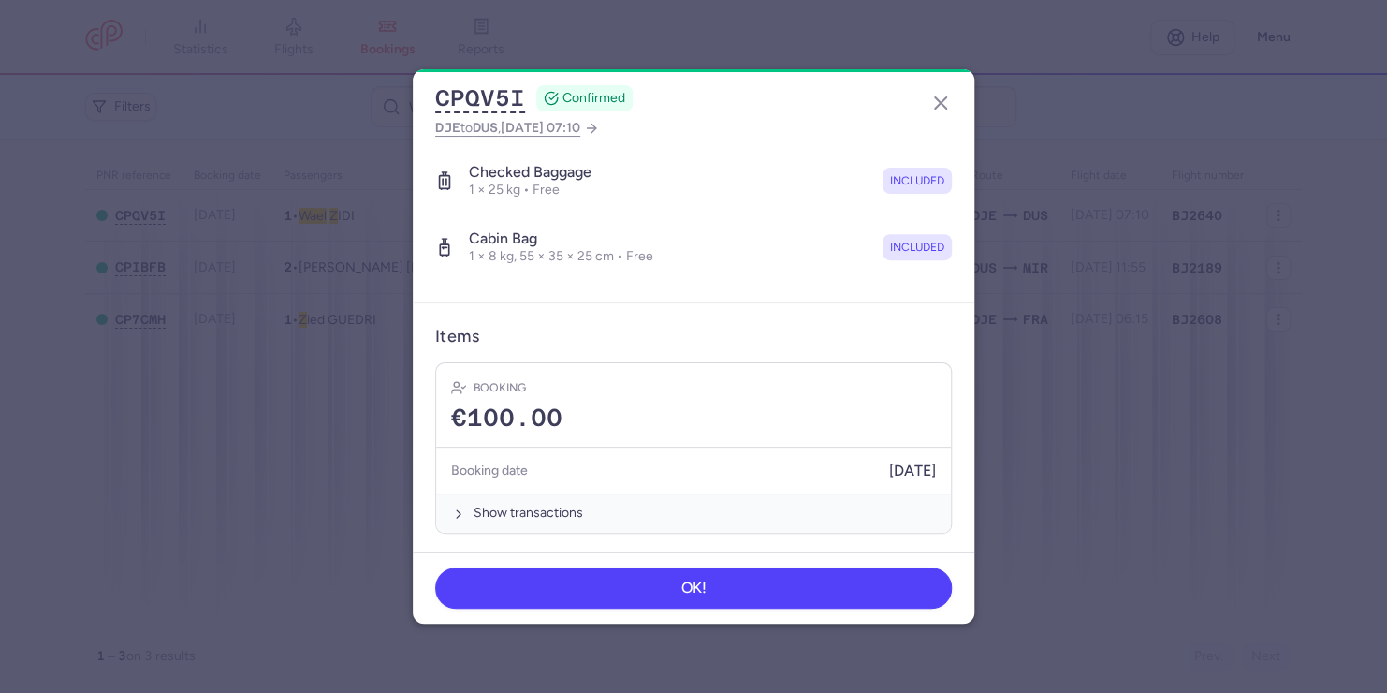
scroll to position [33, 0]
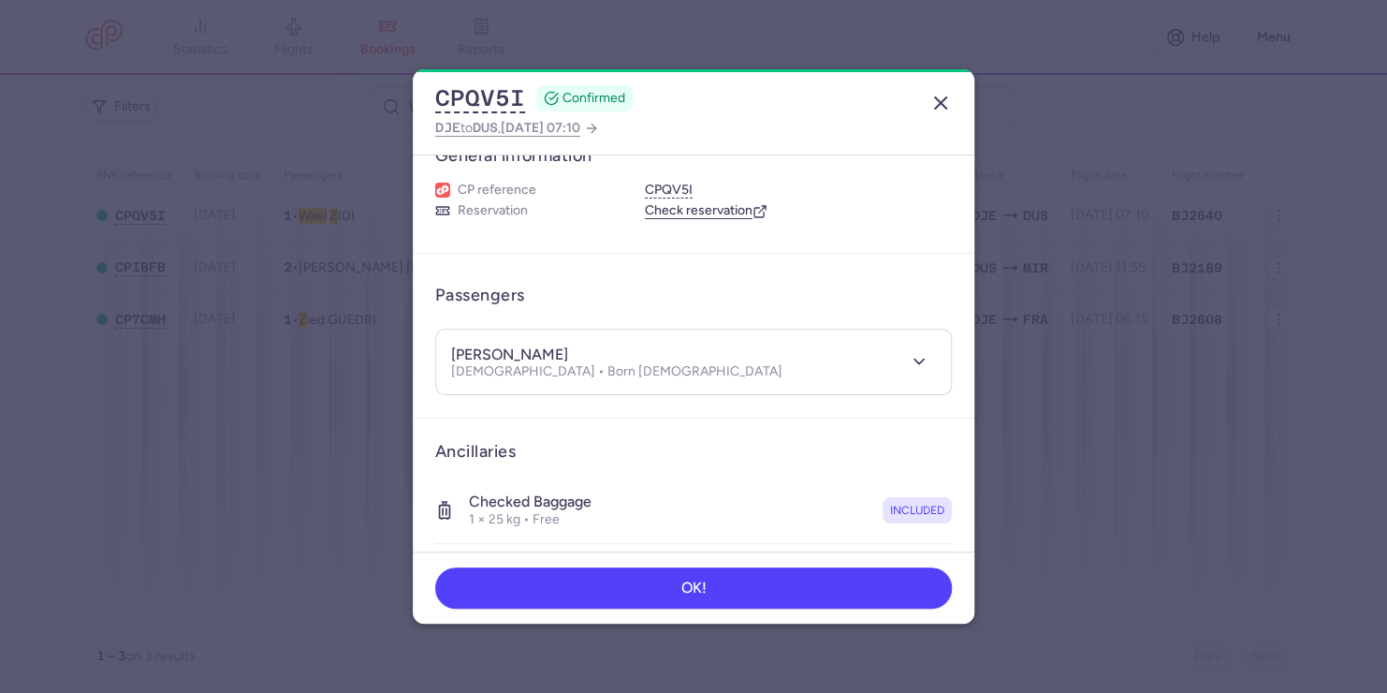
click at [936, 109] on line "button" at bounding box center [940, 102] width 11 height 11
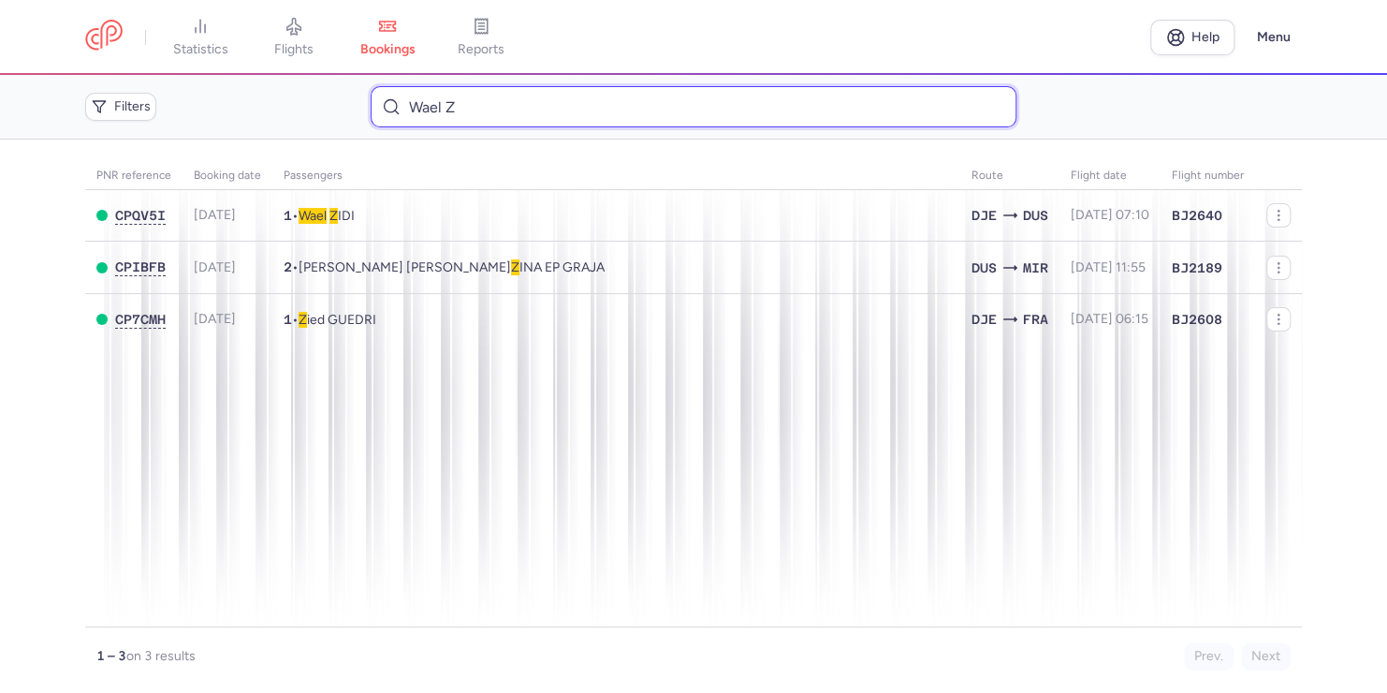
drag, startPoint x: 413, startPoint y: 101, endPoint x: 326, endPoint y: 101, distance: 87.1
click at [329, 101] on div "Filters Wael Z" at bounding box center [694, 107] width 1232 height 56
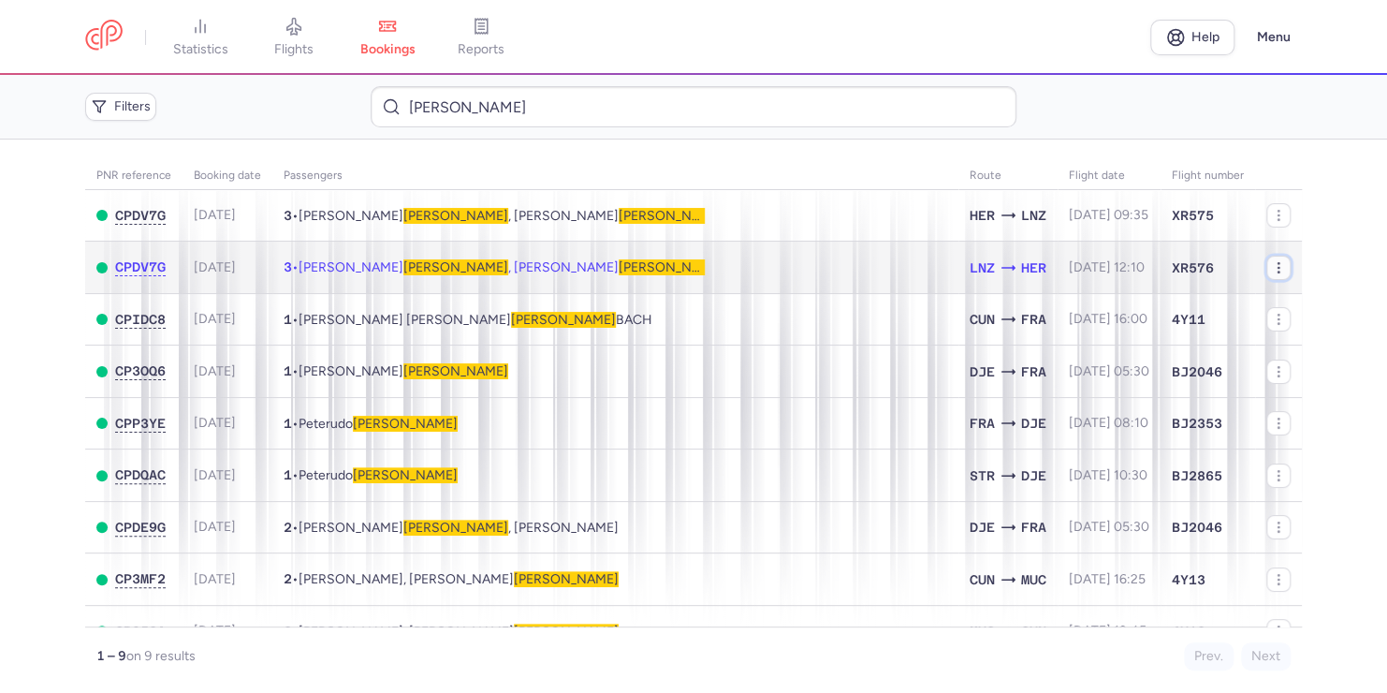
click at [1271, 273] on icon "button" at bounding box center [1278, 267] width 15 height 15
click at [1009, 271] on td "LNZ HER" at bounding box center [1008, 268] width 99 height 52
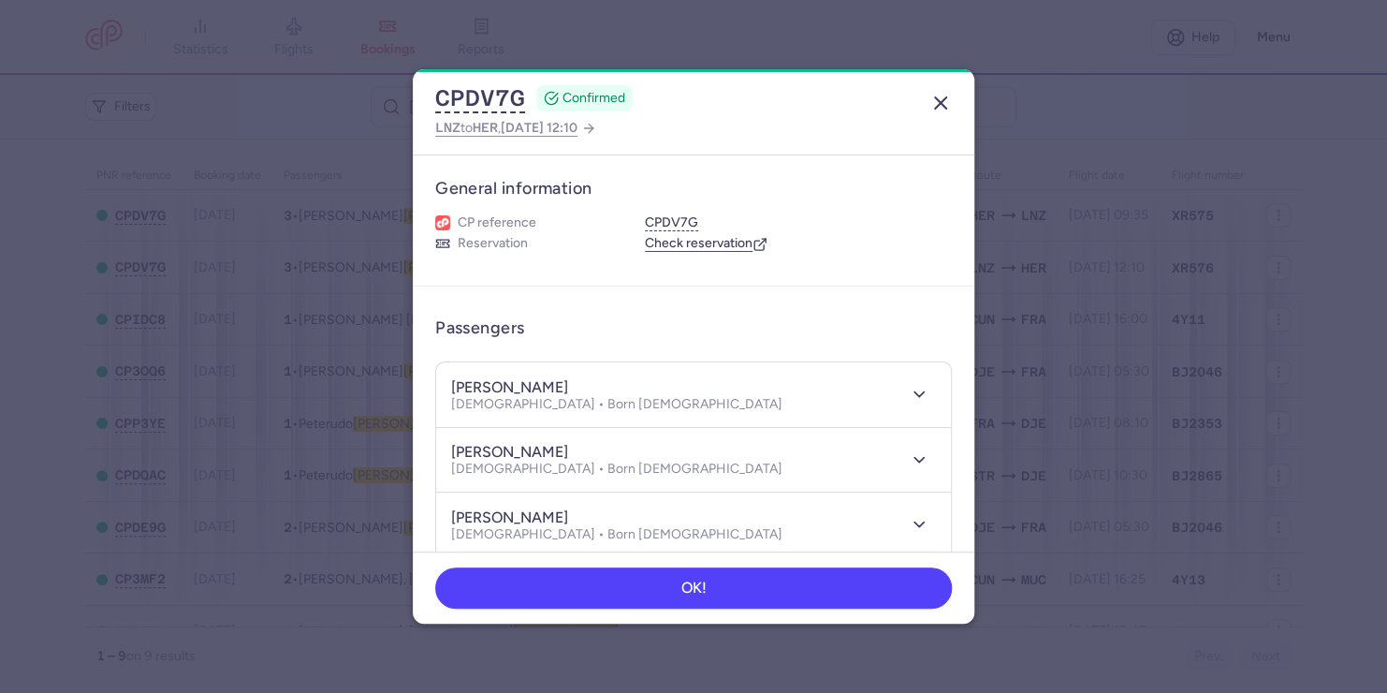
click at [940, 101] on line "button" at bounding box center [940, 102] width 11 height 11
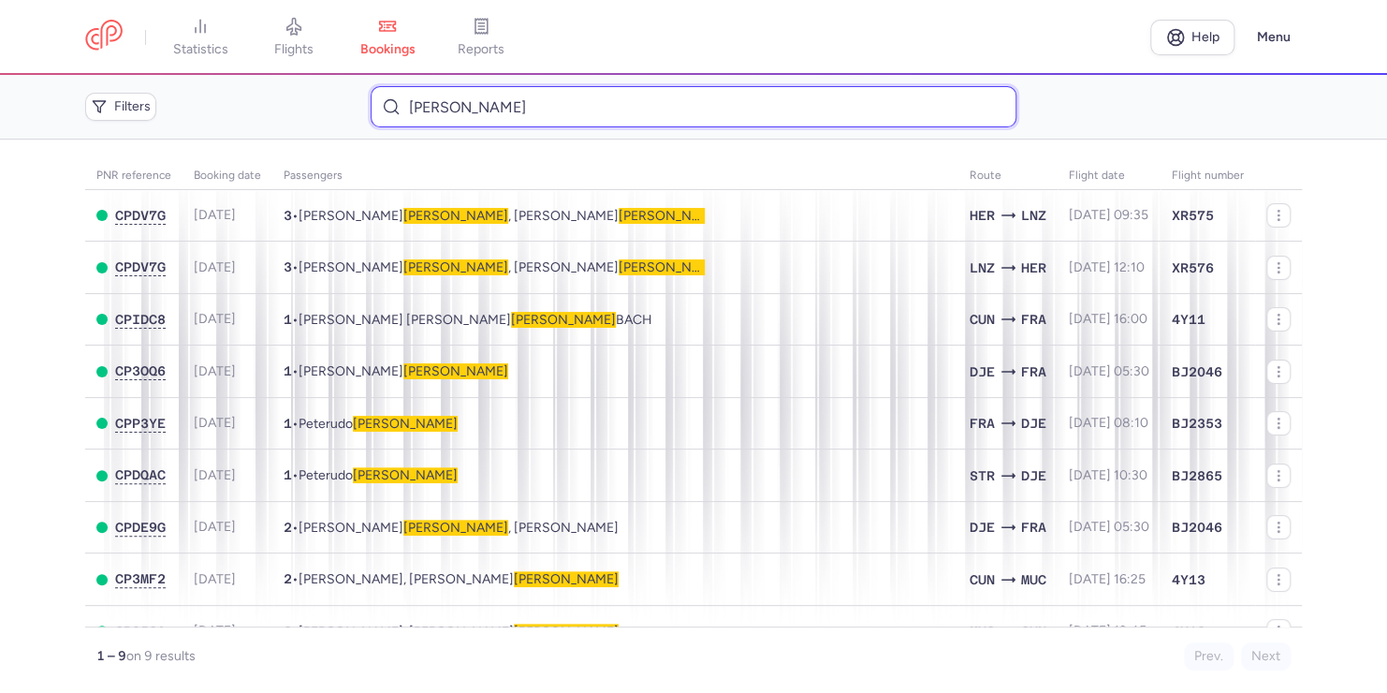
drag, startPoint x: 450, startPoint y: 102, endPoint x: 283, endPoint y: 95, distance: 167.7
click at [286, 103] on div "Filters [PERSON_NAME]" at bounding box center [694, 107] width 1232 height 56
paste input "CPKIM3"
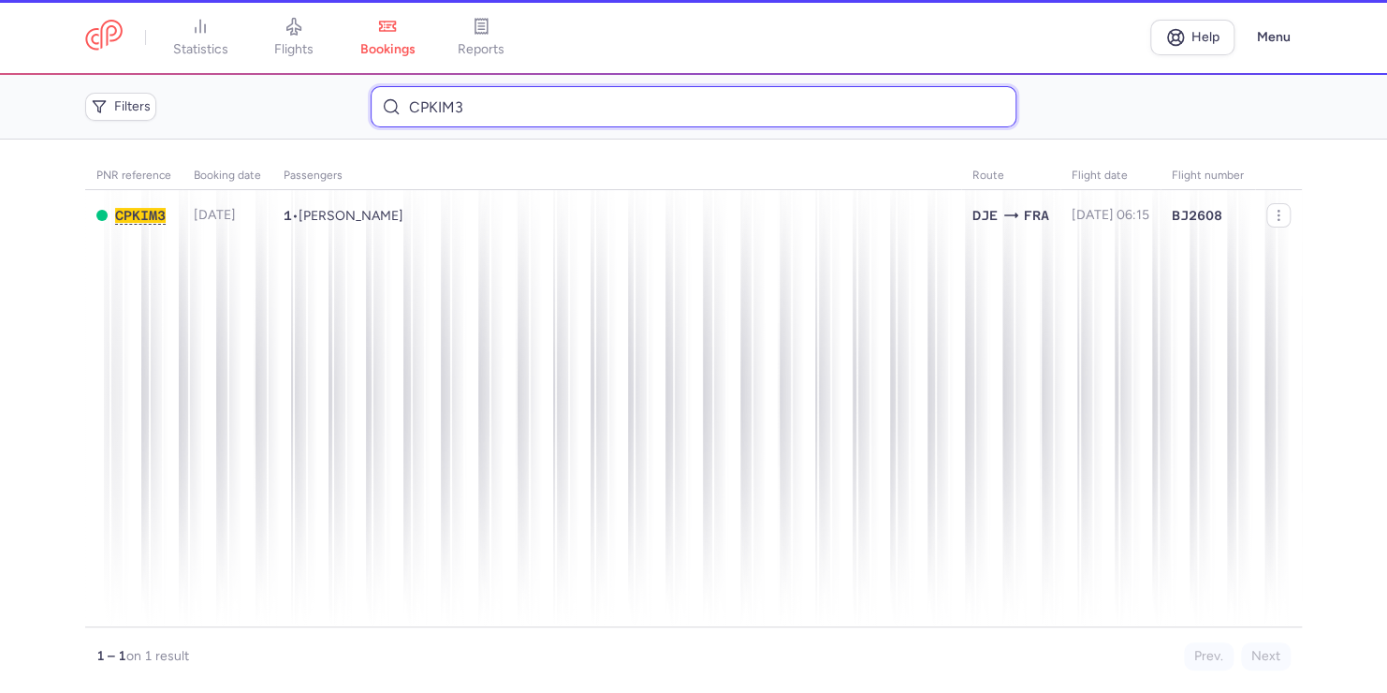
type input "CPKIM3"
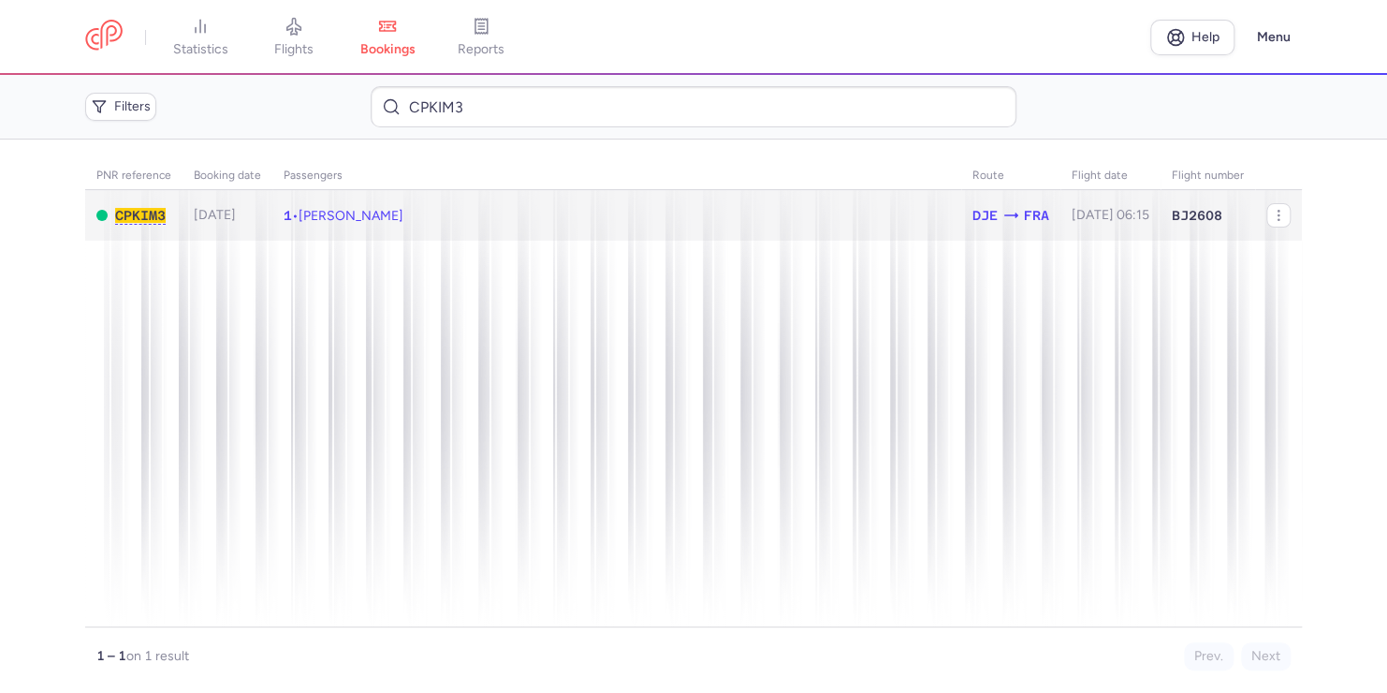
click at [1061, 225] on td "1 • [PERSON_NAME]" at bounding box center [1111, 215] width 100 height 51
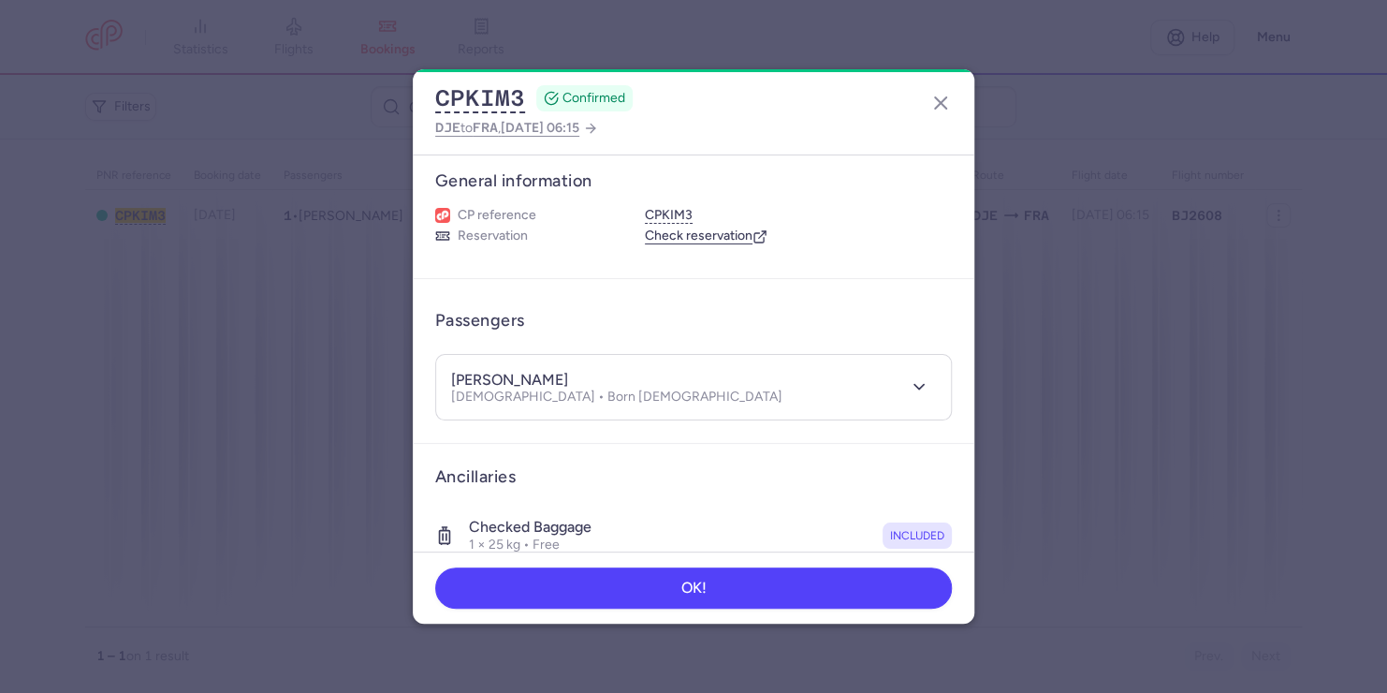
scroll to position [6, 0]
click at [942, 98] on icon "button" at bounding box center [941, 103] width 22 height 22
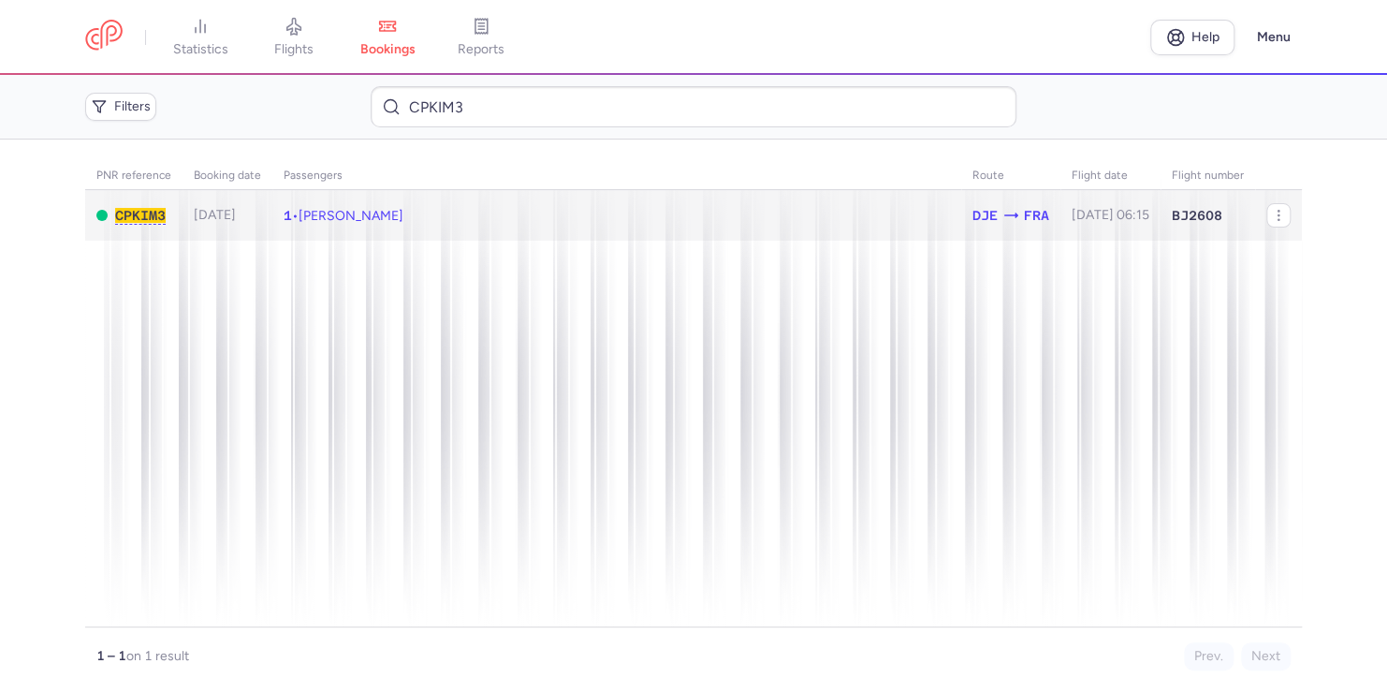
click at [1002, 221] on icon at bounding box center [1011, 215] width 19 height 19
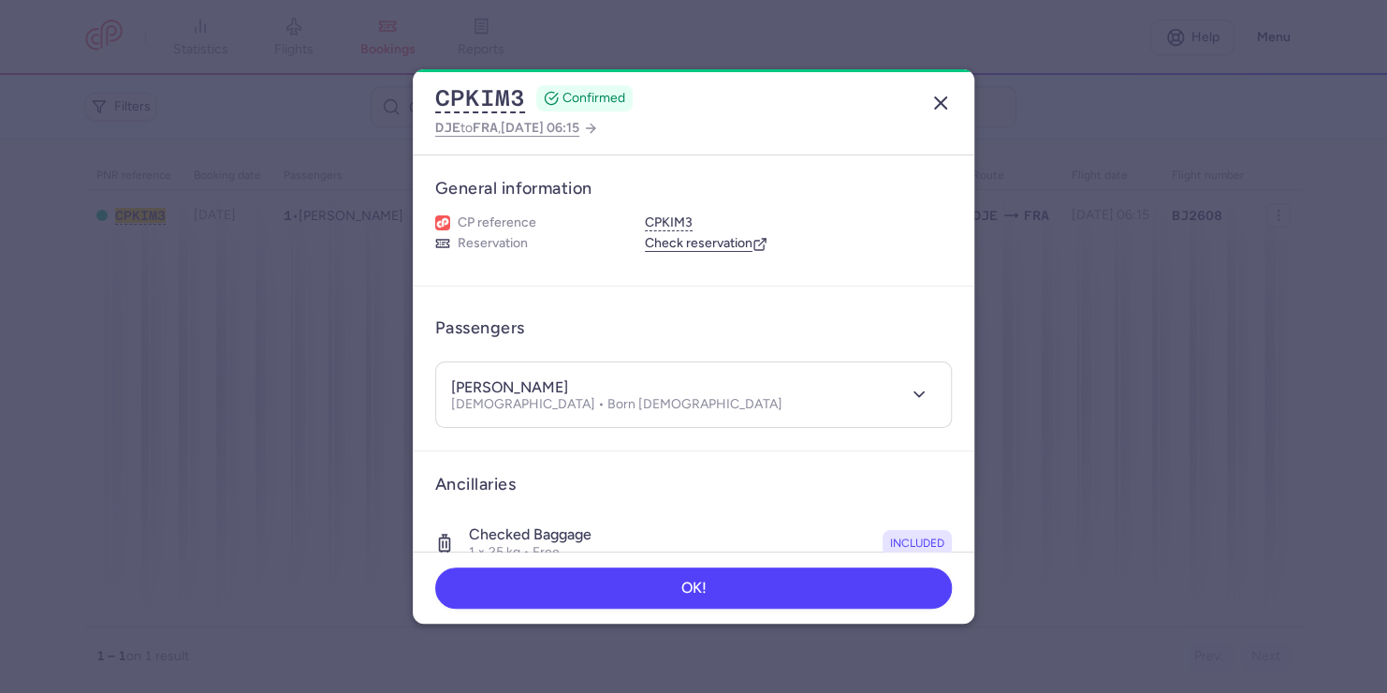
click at [935, 101] on icon "button" at bounding box center [941, 103] width 22 height 22
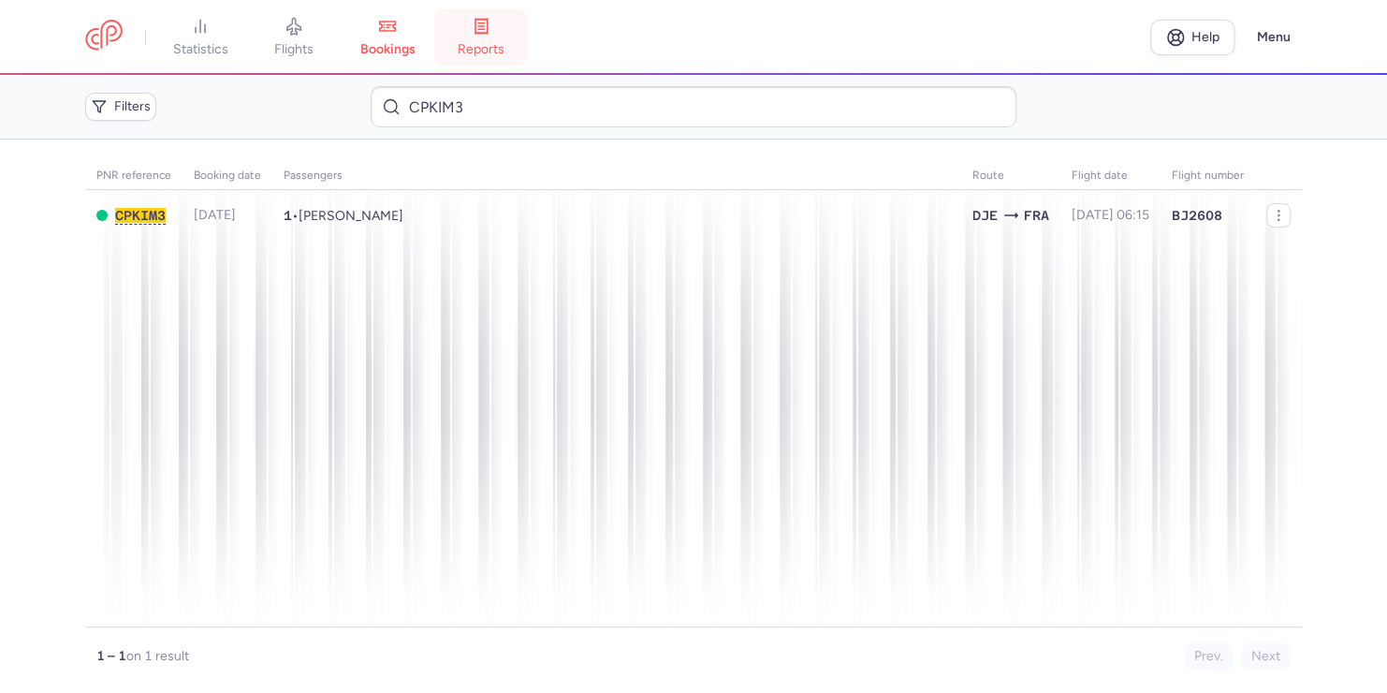
click at [491, 45] on span "reports" at bounding box center [481, 49] width 47 height 17
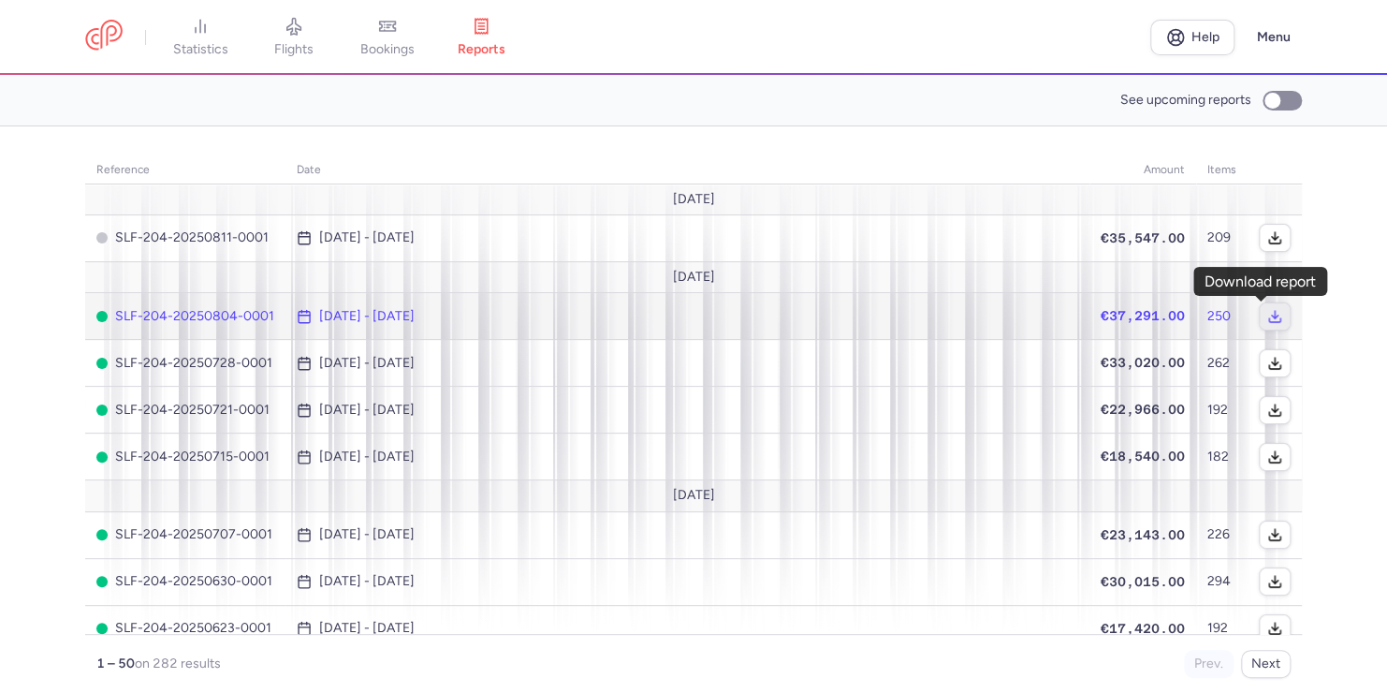
click at [1275, 311] on line "button" at bounding box center [1275, 314] width 0 height 7
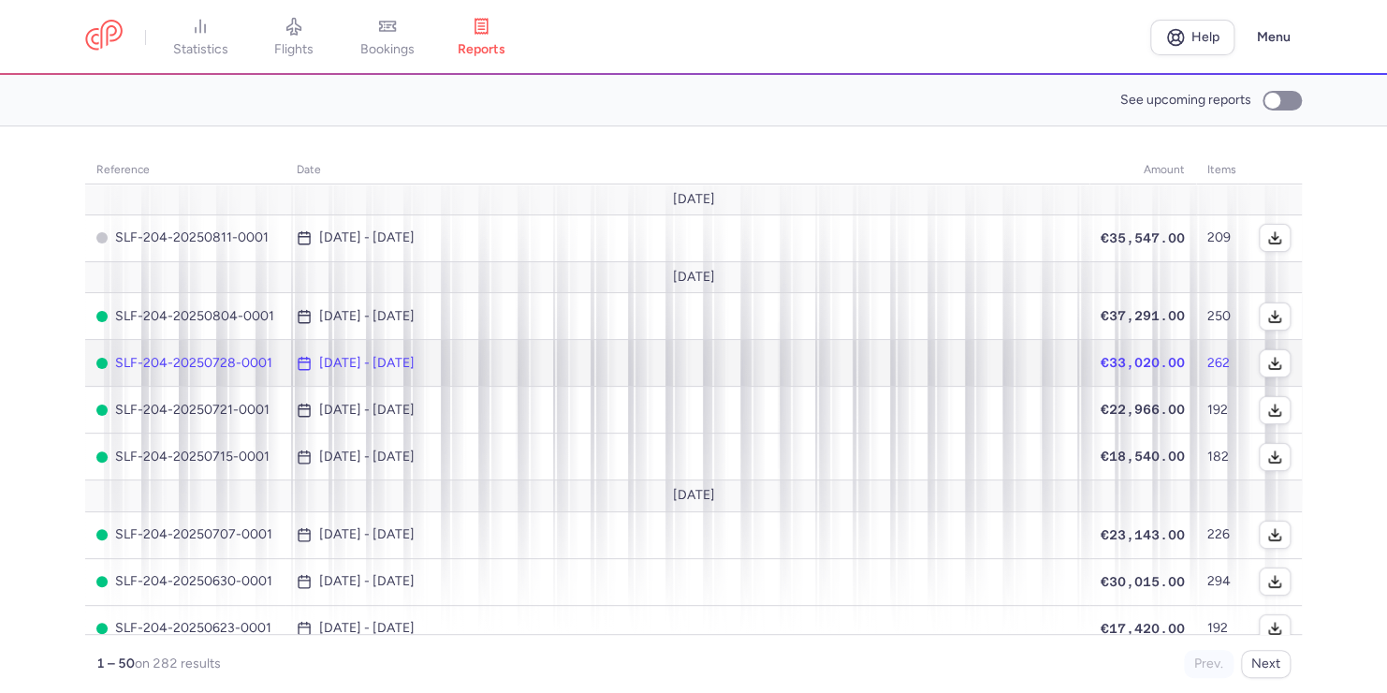
click at [582, 372] on td "[DATE] - [DATE]" at bounding box center [688, 363] width 804 height 47
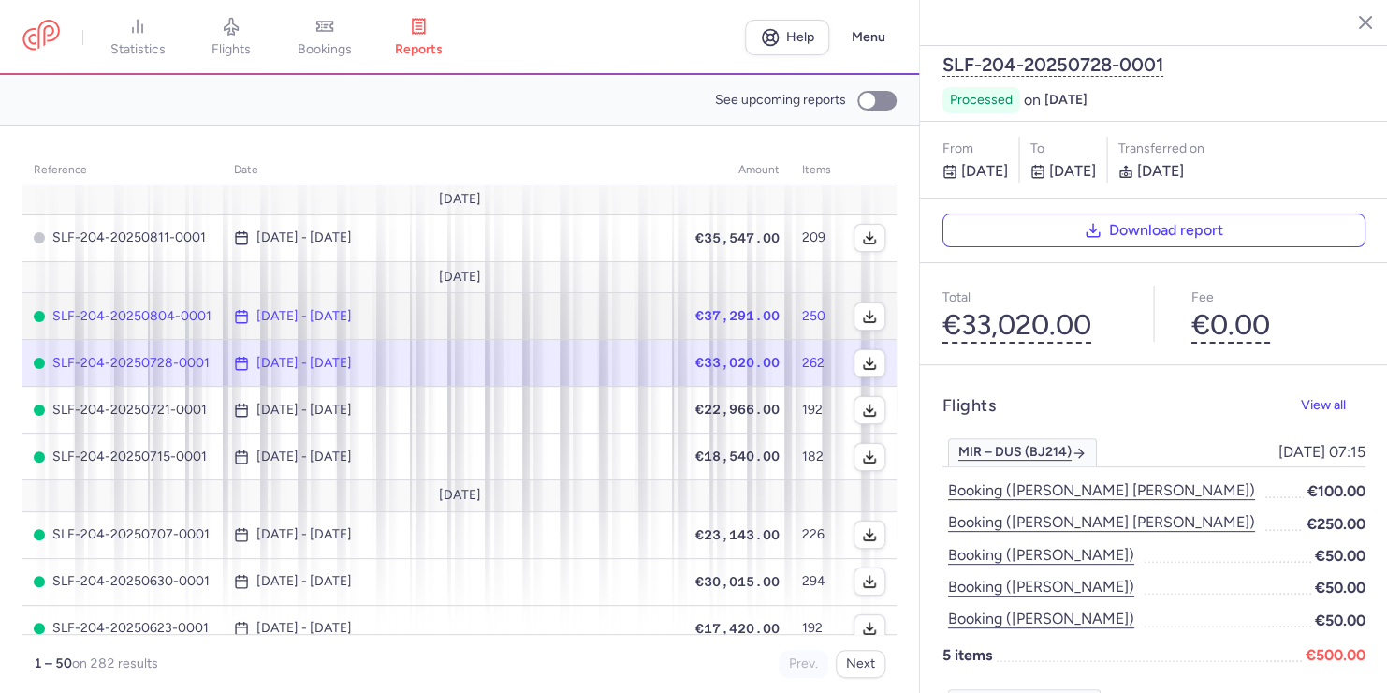
click at [754, 311] on span "€37,291.00" at bounding box center [738, 315] width 84 height 15
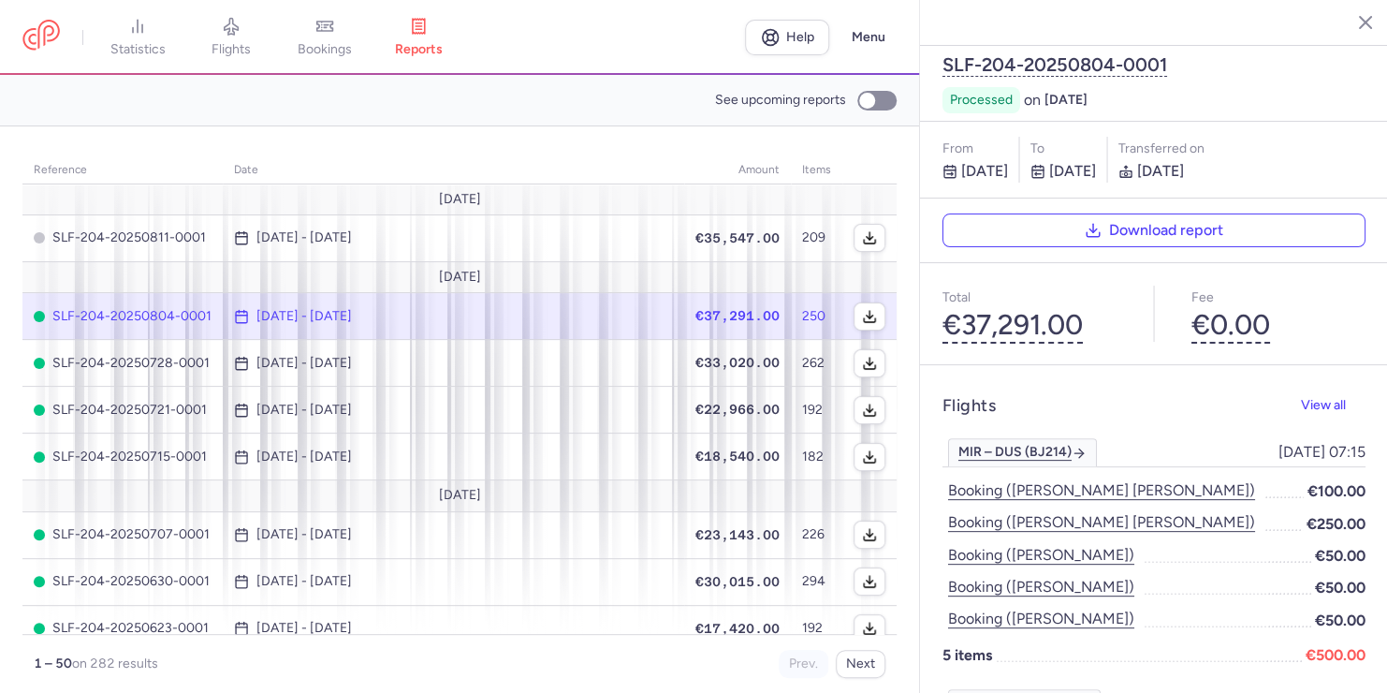
click at [744, 308] on span "€37,291.00" at bounding box center [738, 315] width 84 height 15
click at [1169, 388] on div "Flights View all" at bounding box center [1154, 406] width 423 height 37
click at [1316, 397] on span "View all" at bounding box center [1323, 404] width 45 height 14
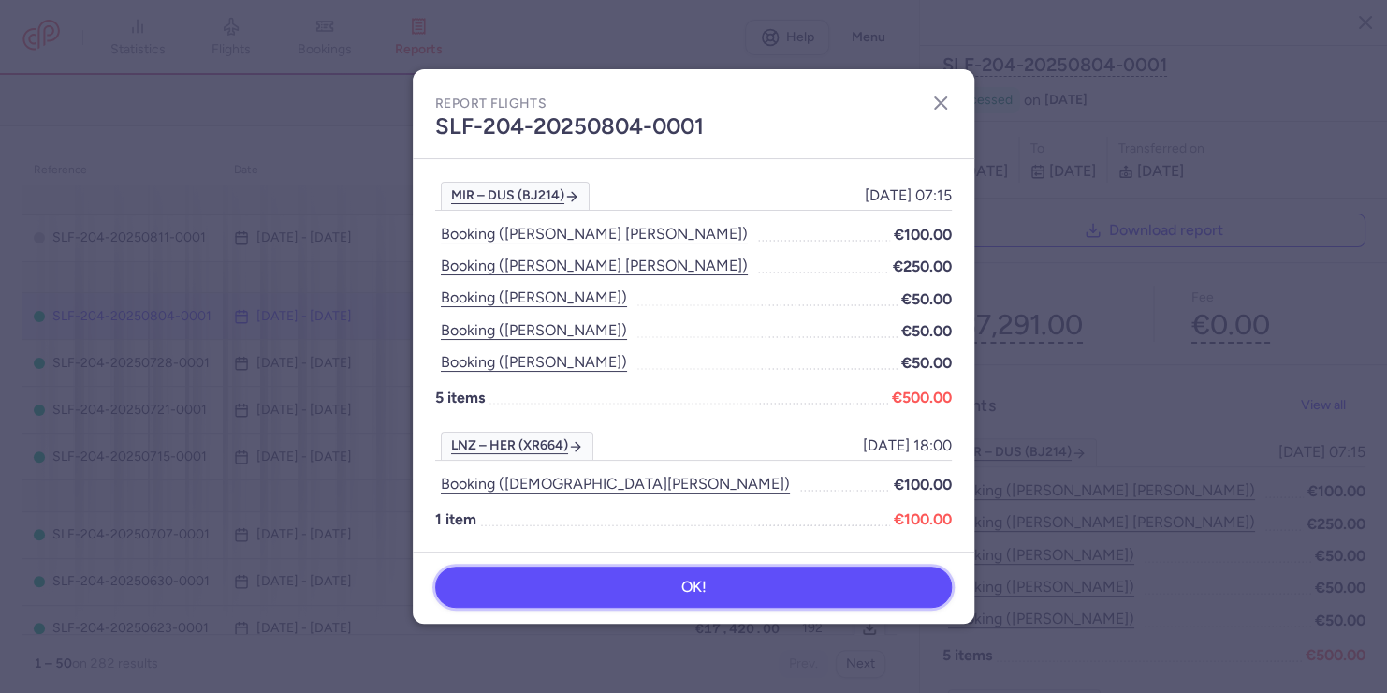
click at [697, 589] on span "OK!" at bounding box center [694, 587] width 25 height 17
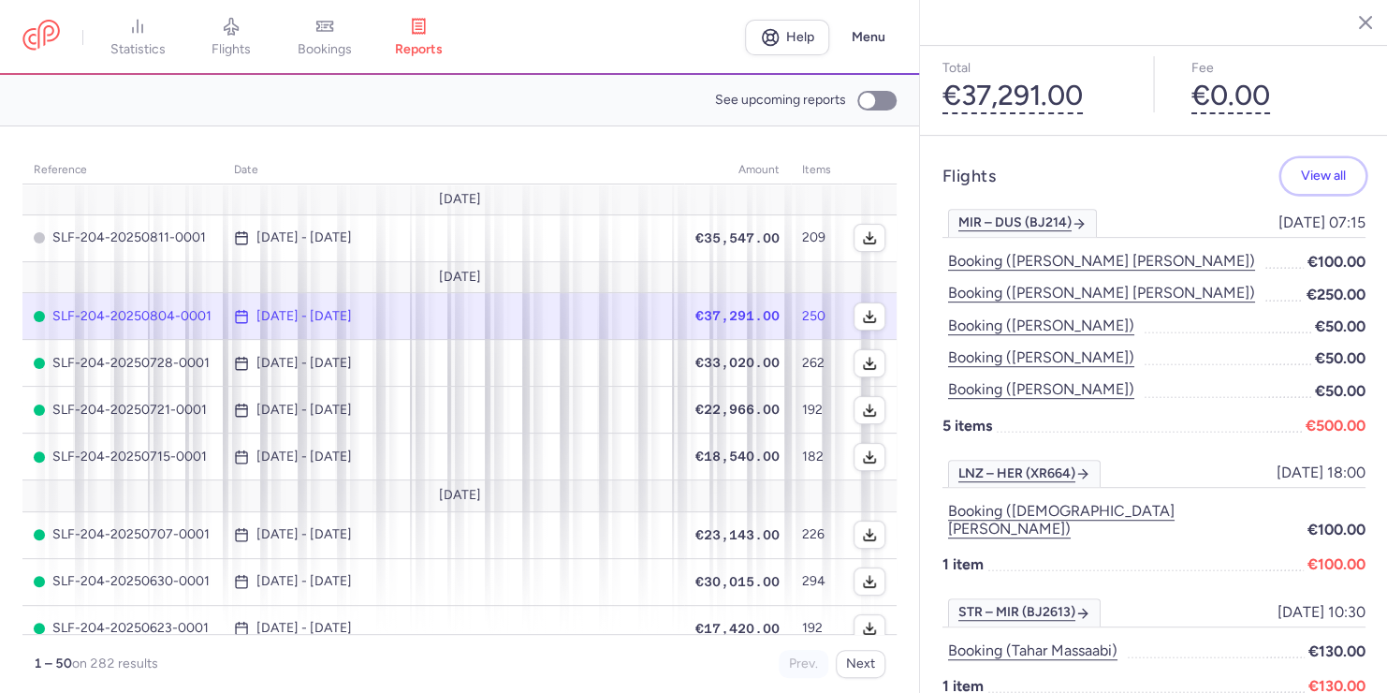
scroll to position [221, 0]
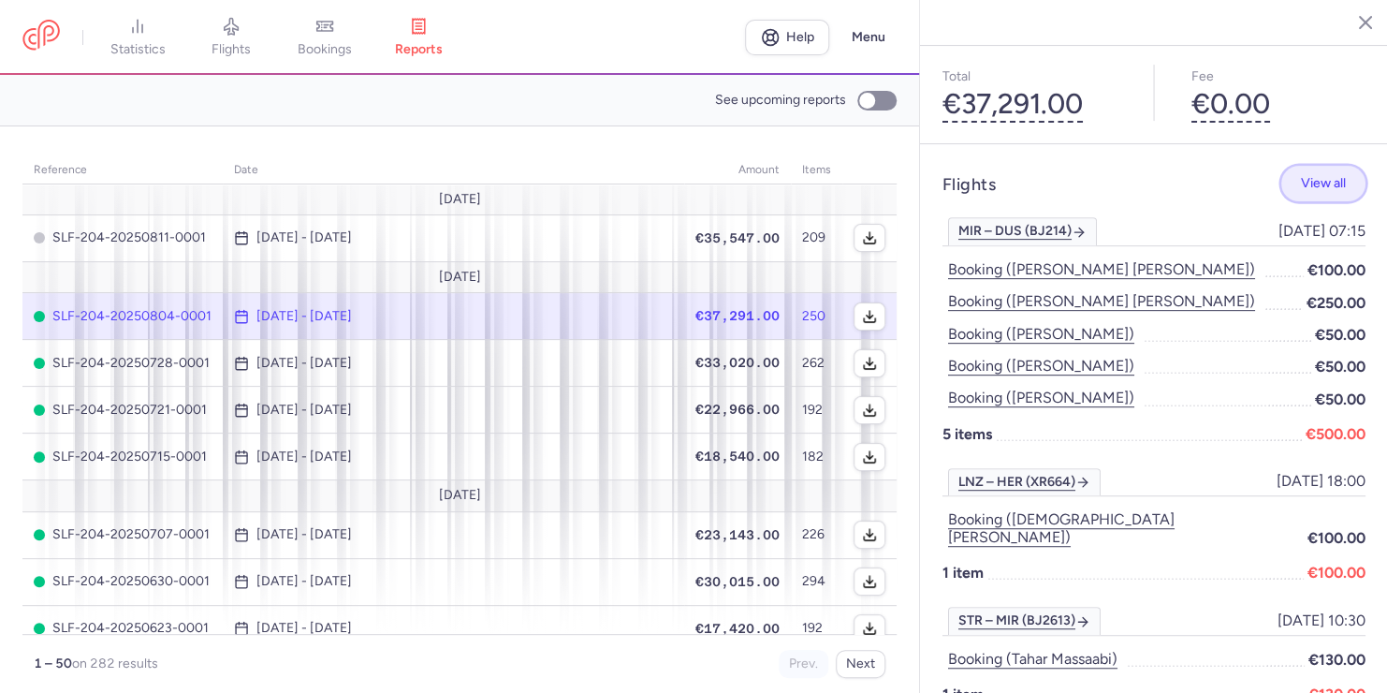
click at [1317, 166] on button "View all" at bounding box center [1324, 184] width 84 height 37
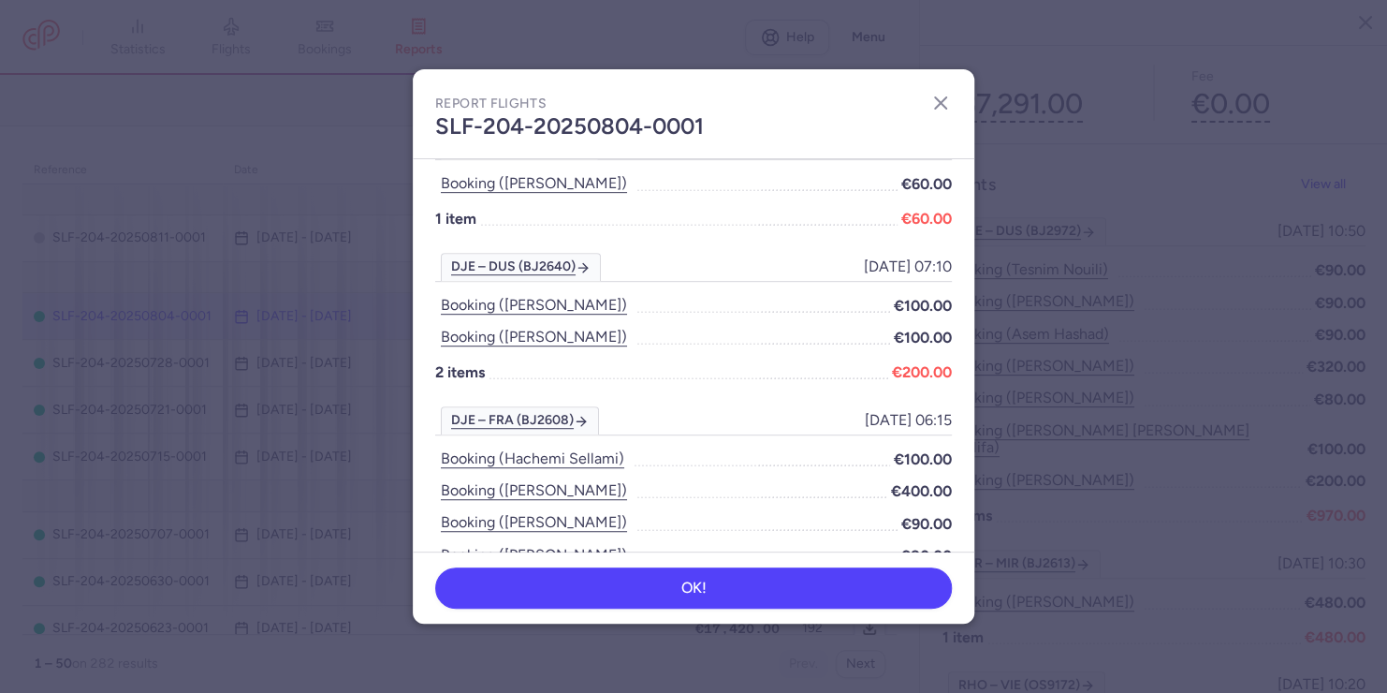
scroll to position [524, 0]
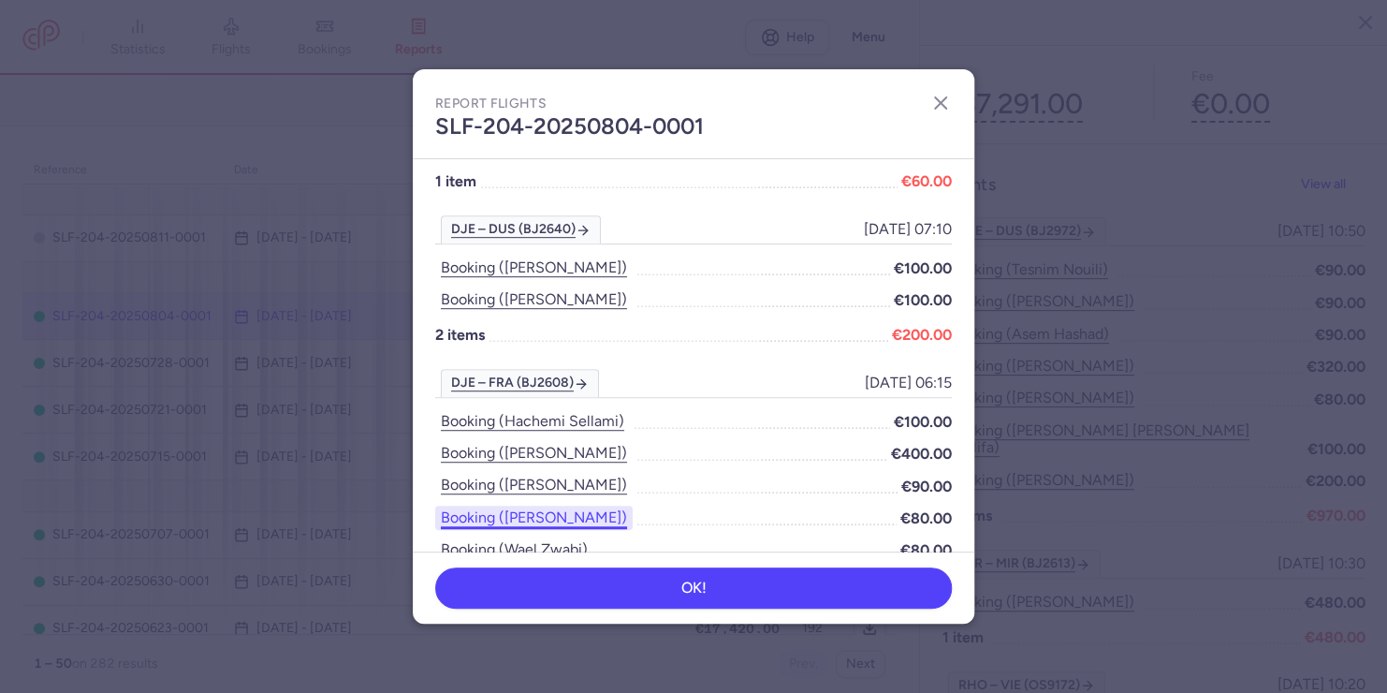
click at [590, 521] on button "Booking ([PERSON_NAME])" at bounding box center [534, 518] width 198 height 24
